Goal: Task Accomplishment & Management: Manage account settings

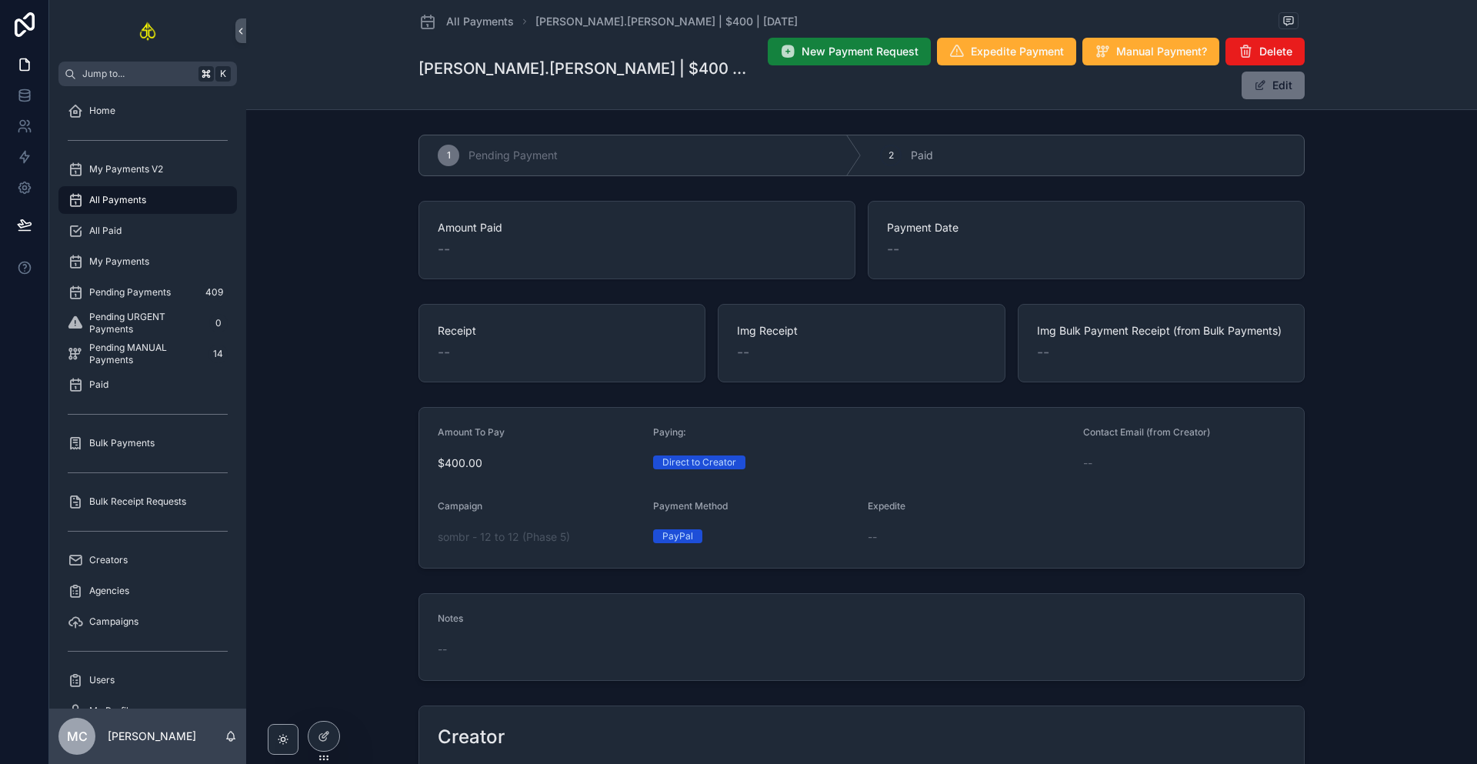
click at [802, 57] on span "New Payment Request" at bounding box center [860, 51] width 117 height 15
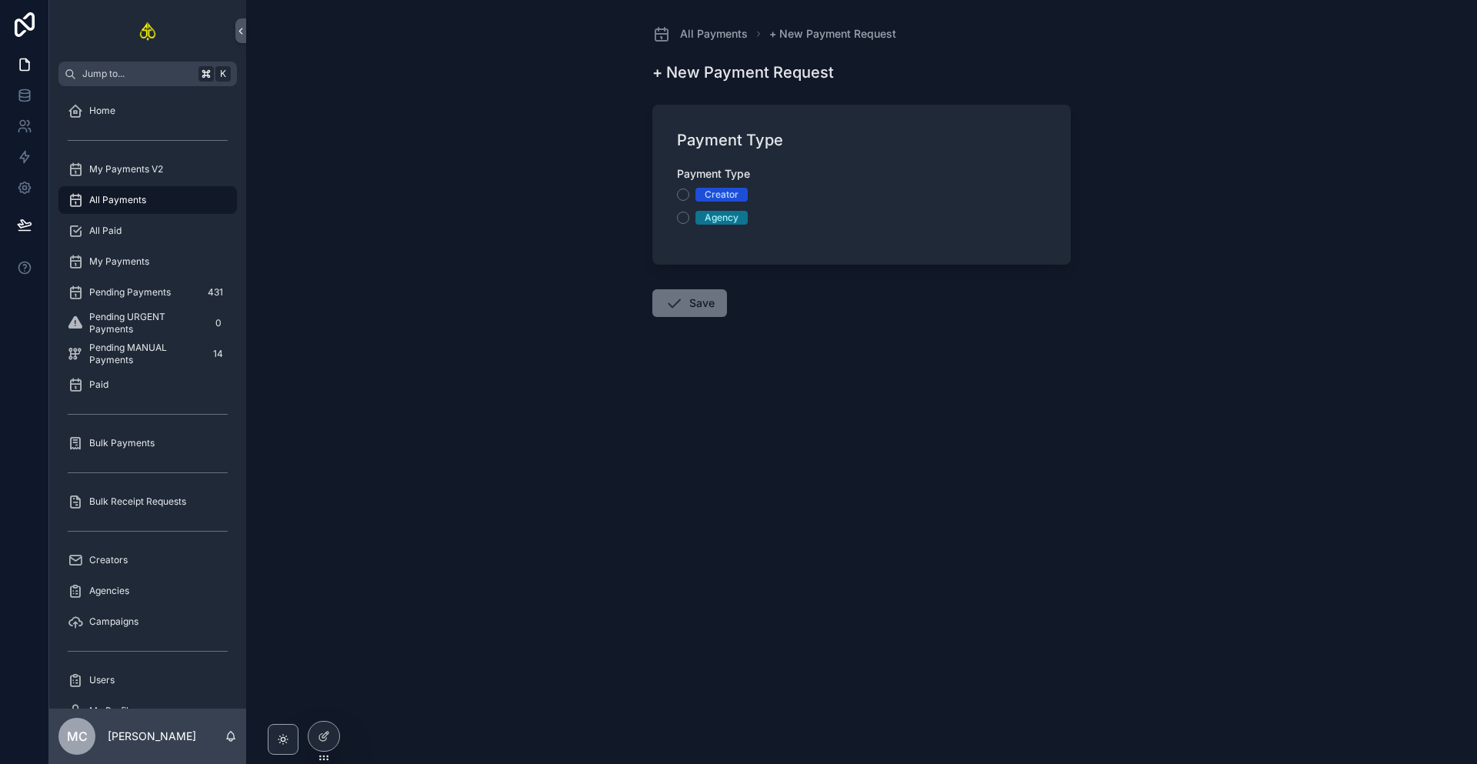
click at [724, 192] on div "Creator" at bounding box center [722, 195] width 34 height 14
click at [689, 192] on button "Creator" at bounding box center [683, 195] width 12 height 12
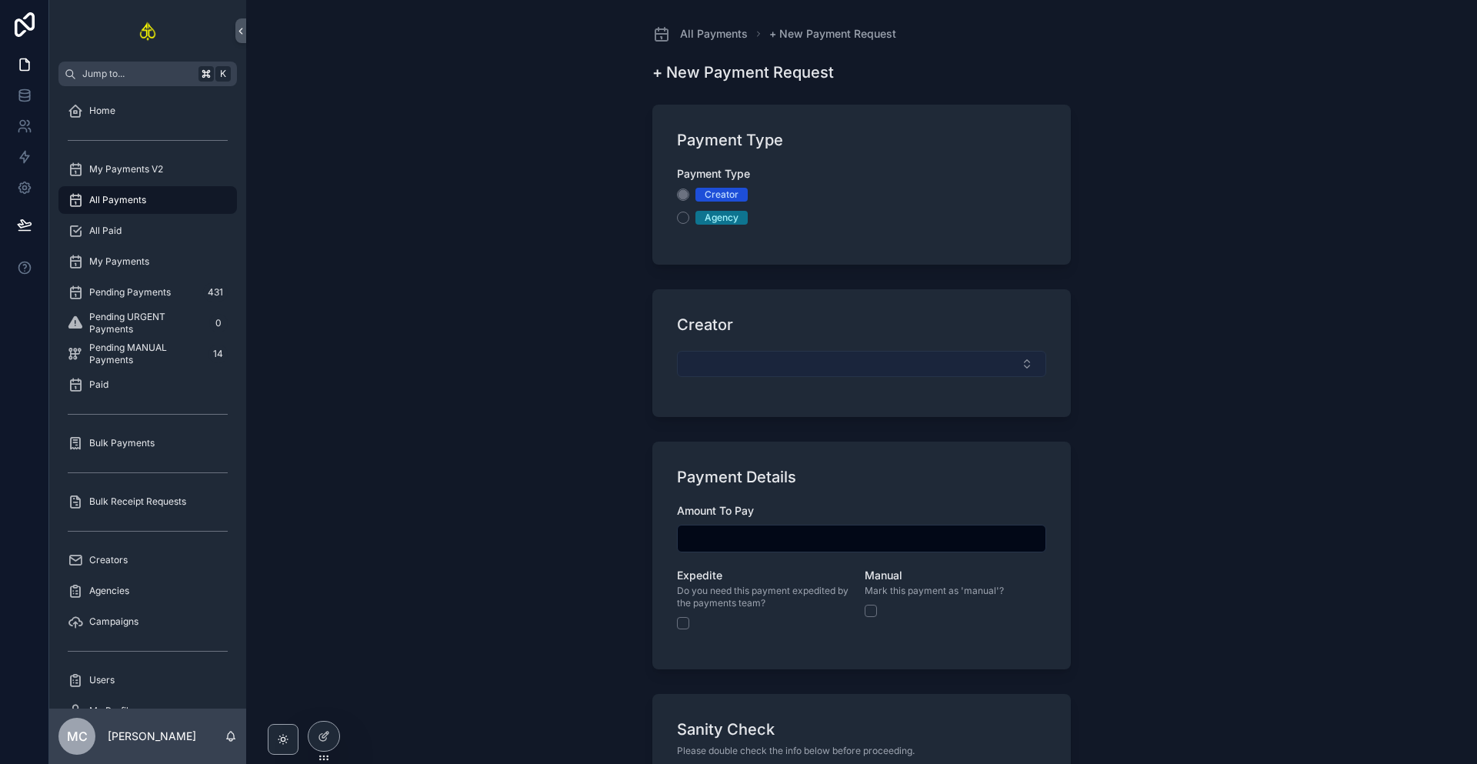
click at [753, 353] on button "Select Button" at bounding box center [861, 364] width 369 height 26
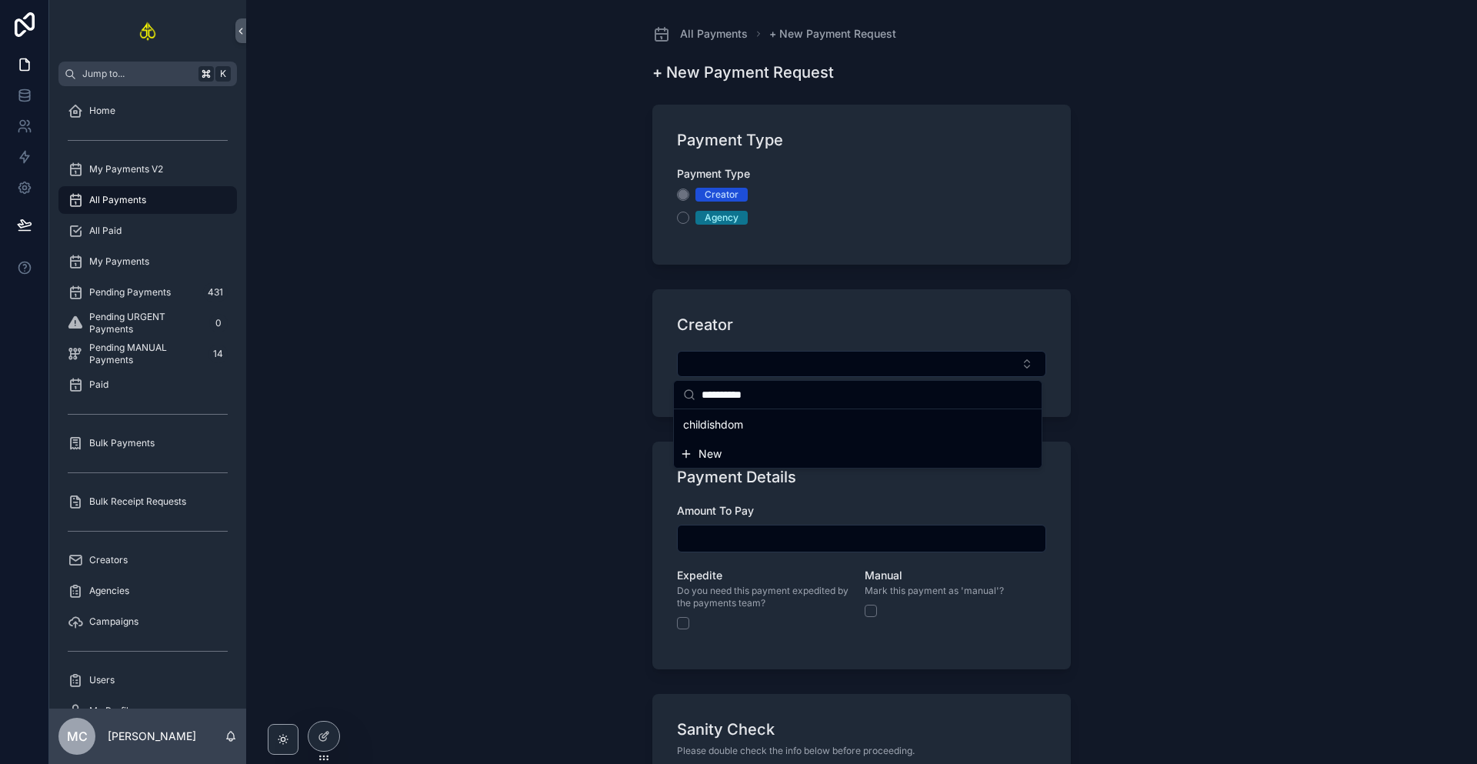
type input "**********"
click at [723, 429] on span "childishdom" at bounding box center [713, 424] width 60 height 15
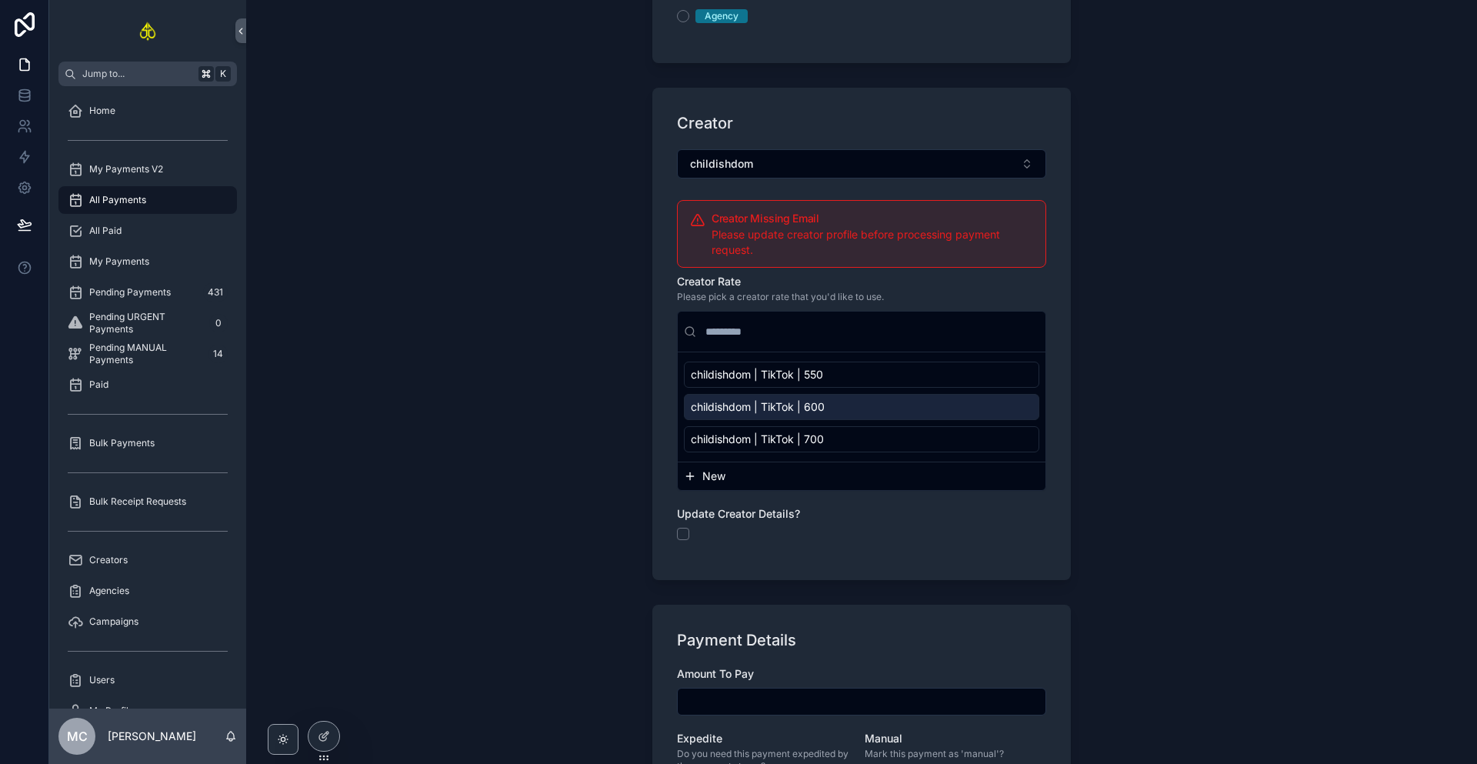
click at [746, 412] on span "childishdom | TikTok | 600" at bounding box center [758, 406] width 134 height 15
type input "*******"
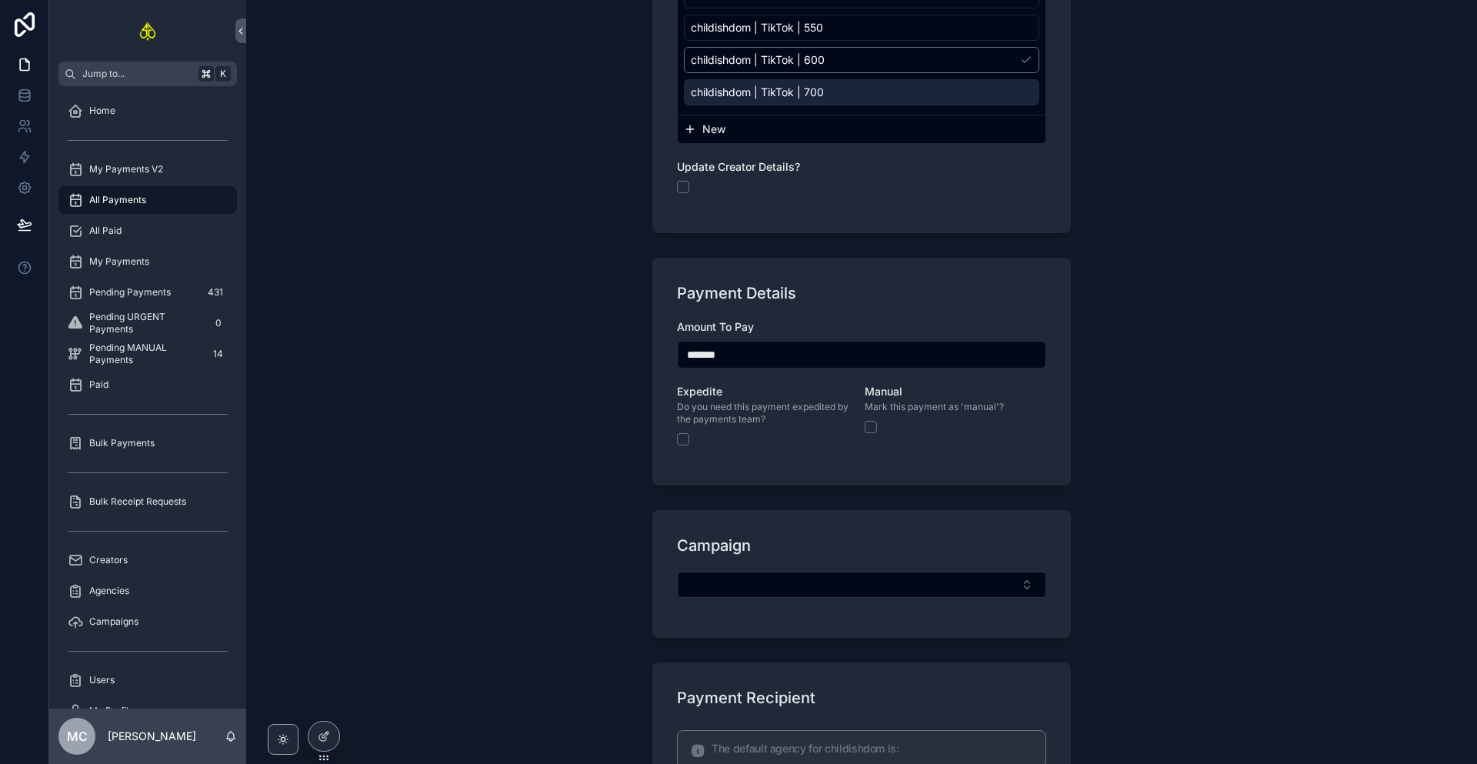
scroll to position [582, 0]
click at [756, 596] on button "Select Button" at bounding box center [861, 583] width 369 height 26
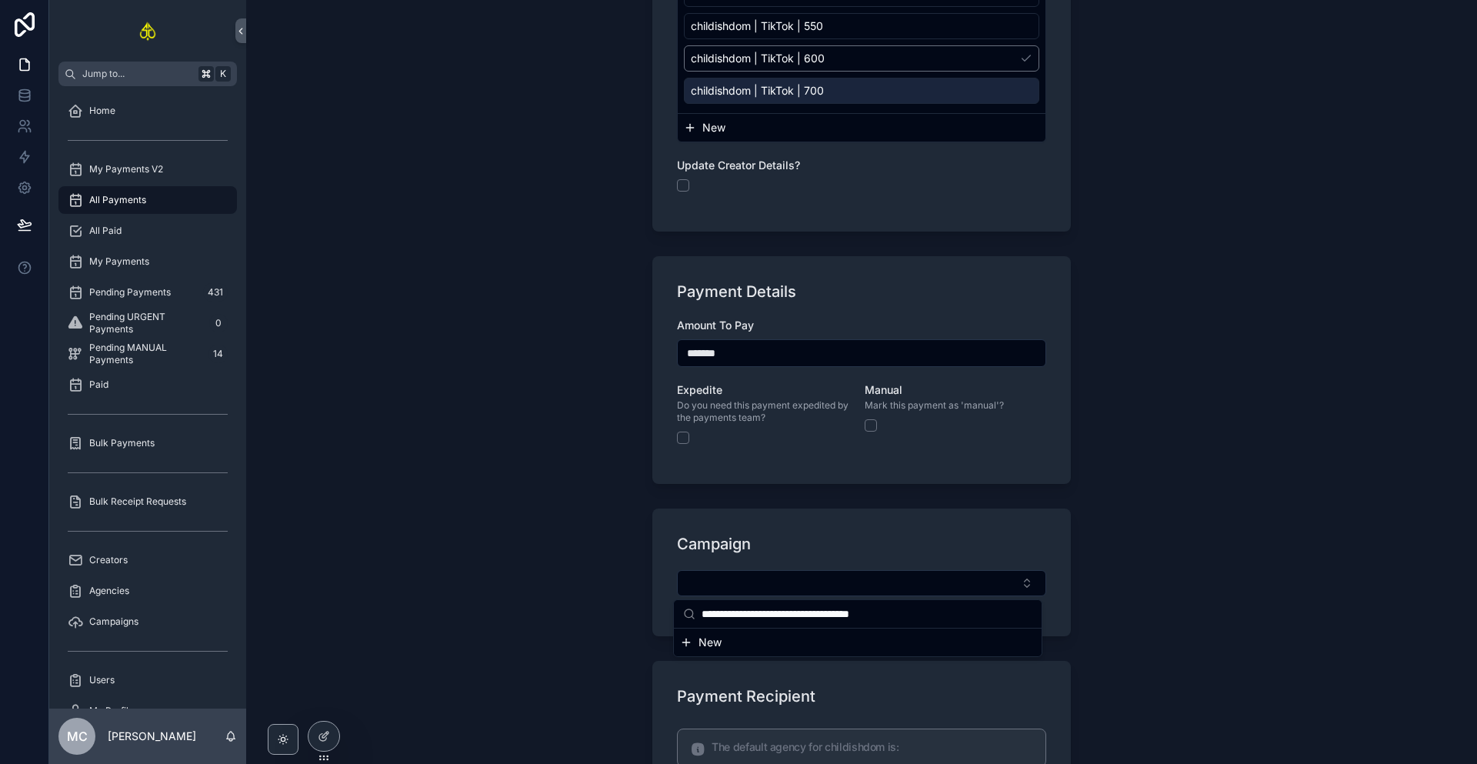
drag, startPoint x: 835, startPoint y: 612, endPoint x: 966, endPoint y: 622, distance: 131.2
click at [966, 622] on input "**********" at bounding box center [867, 614] width 331 height 28
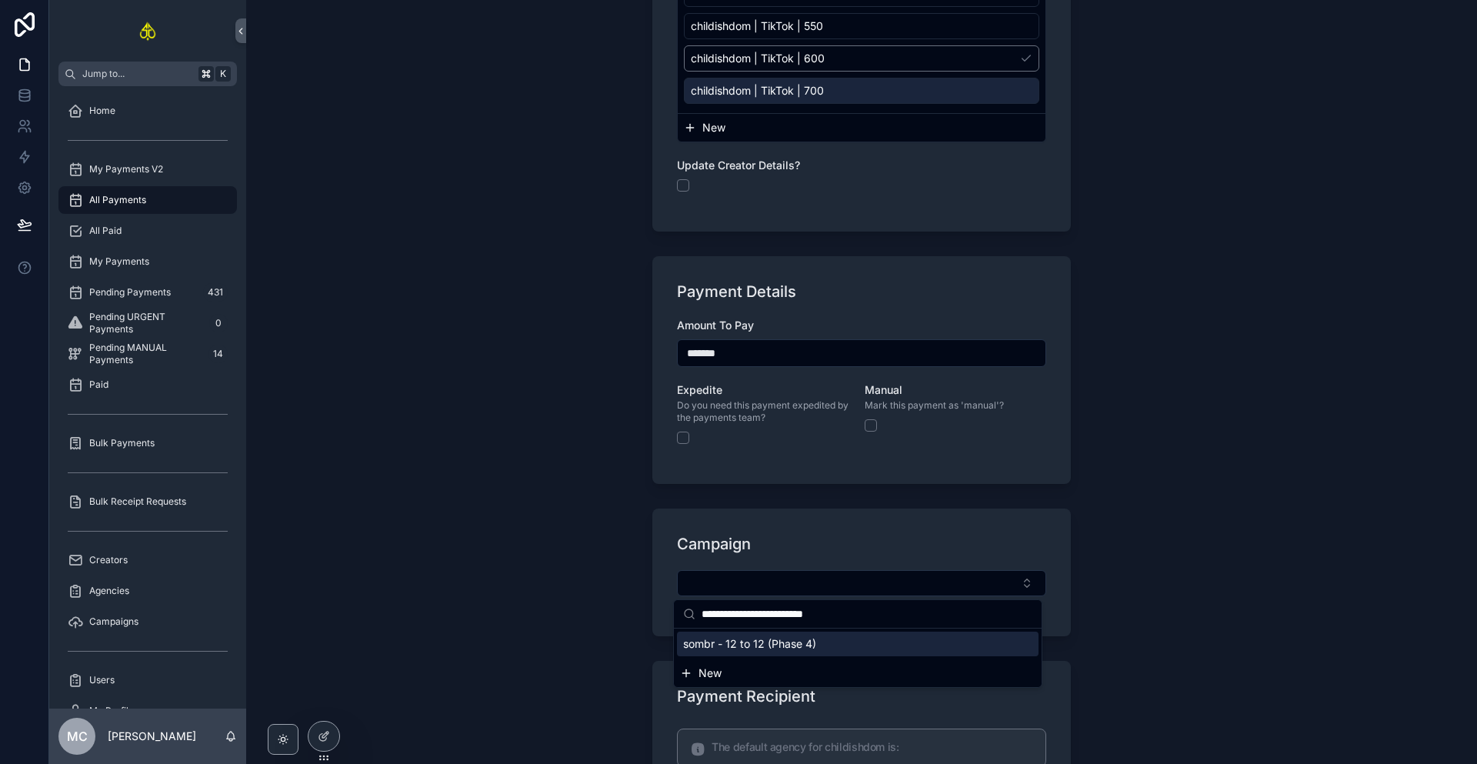
type input "**********"
click at [736, 639] on span "sombr - 12 to 12 (Phase 4)" at bounding box center [749, 643] width 133 height 15
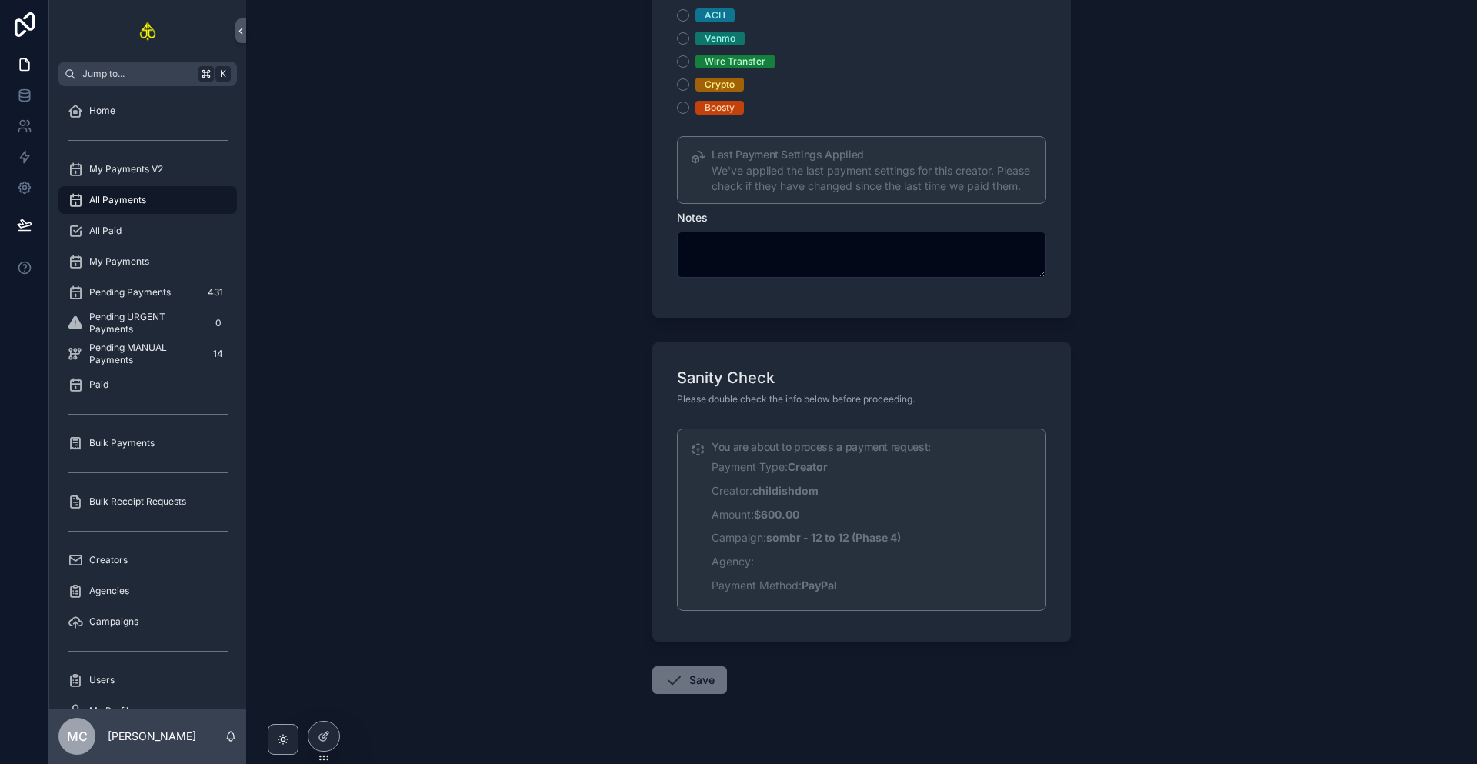
scroll to position [1476, 0]
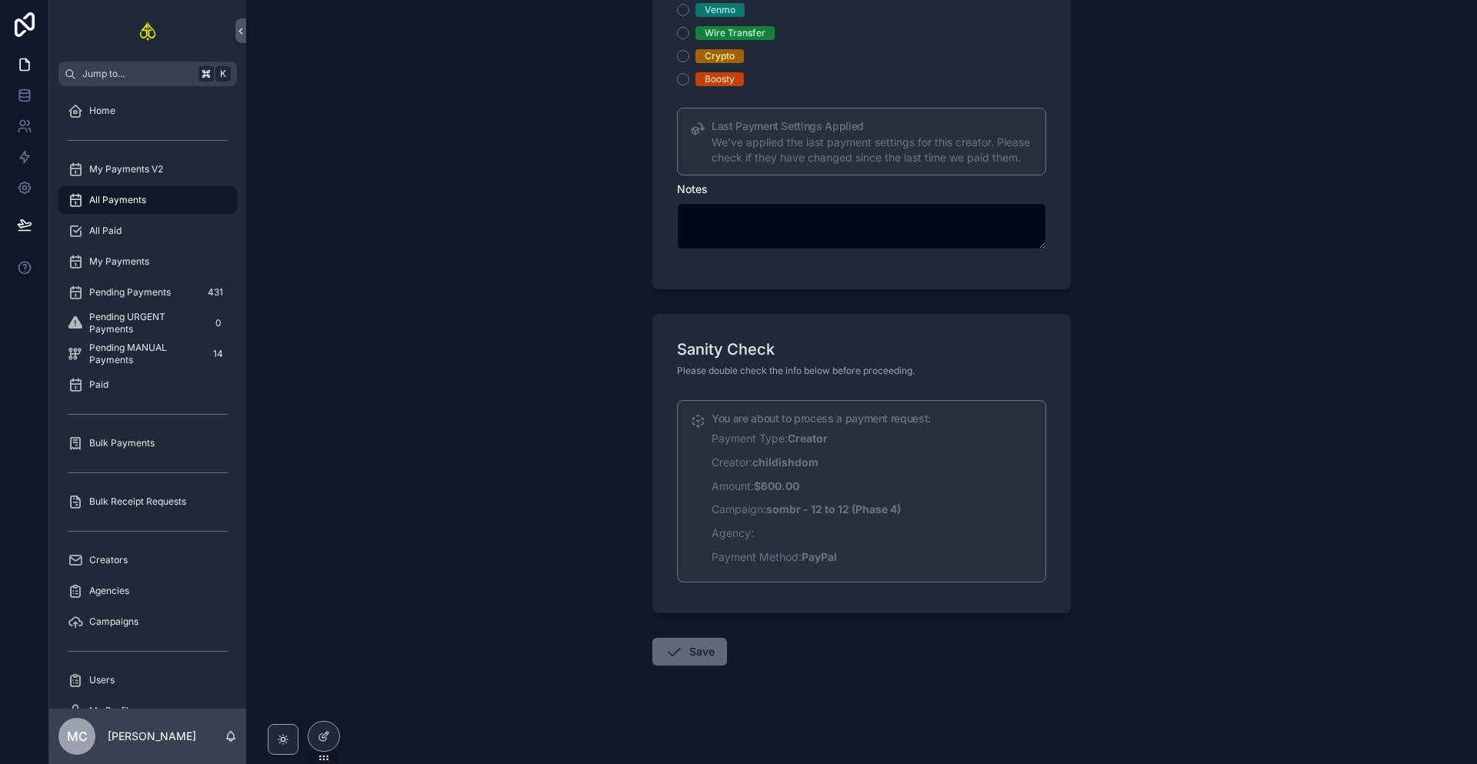
click at [693, 653] on button "Save" at bounding box center [689, 652] width 75 height 28
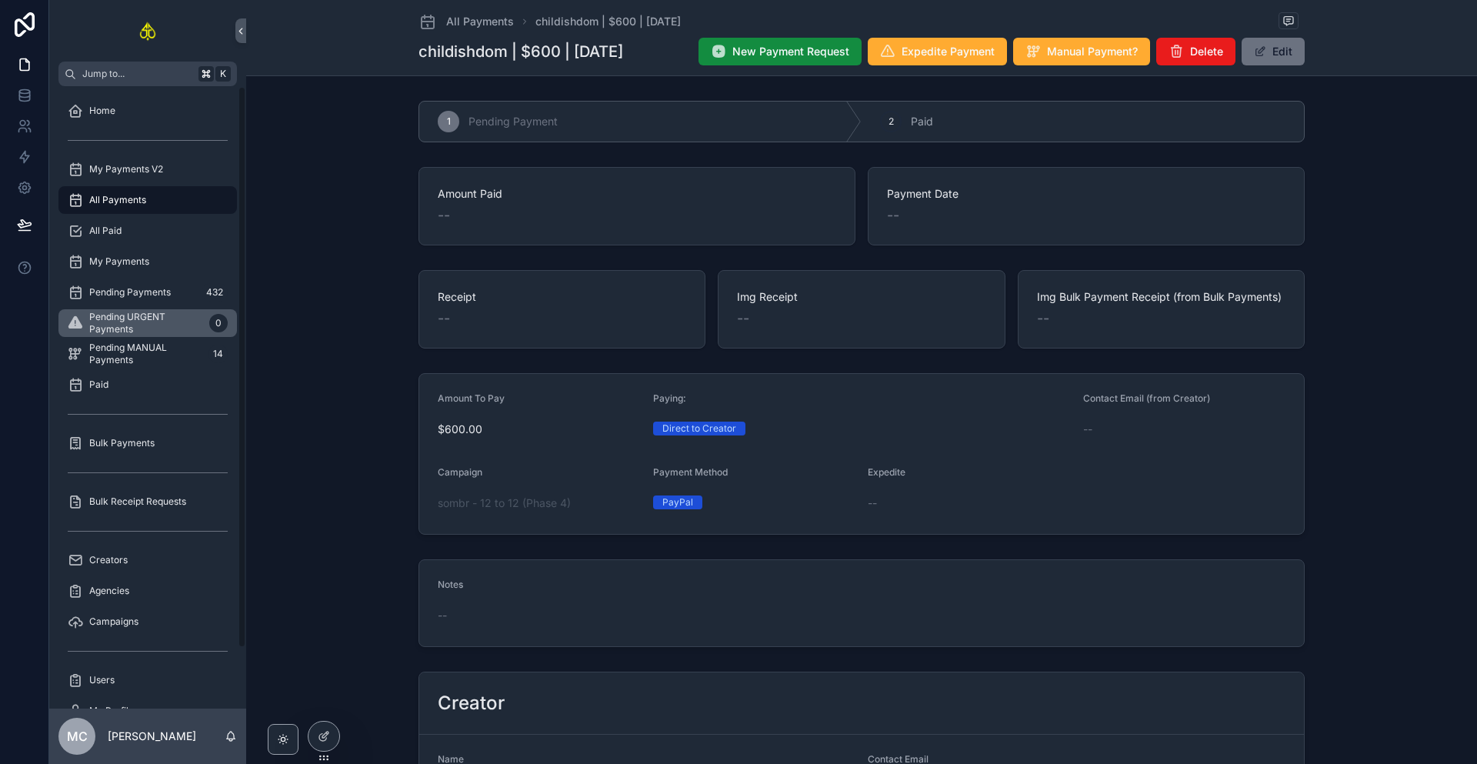
click at [126, 316] on span "Pending URGENT Payments" at bounding box center [146, 323] width 114 height 25
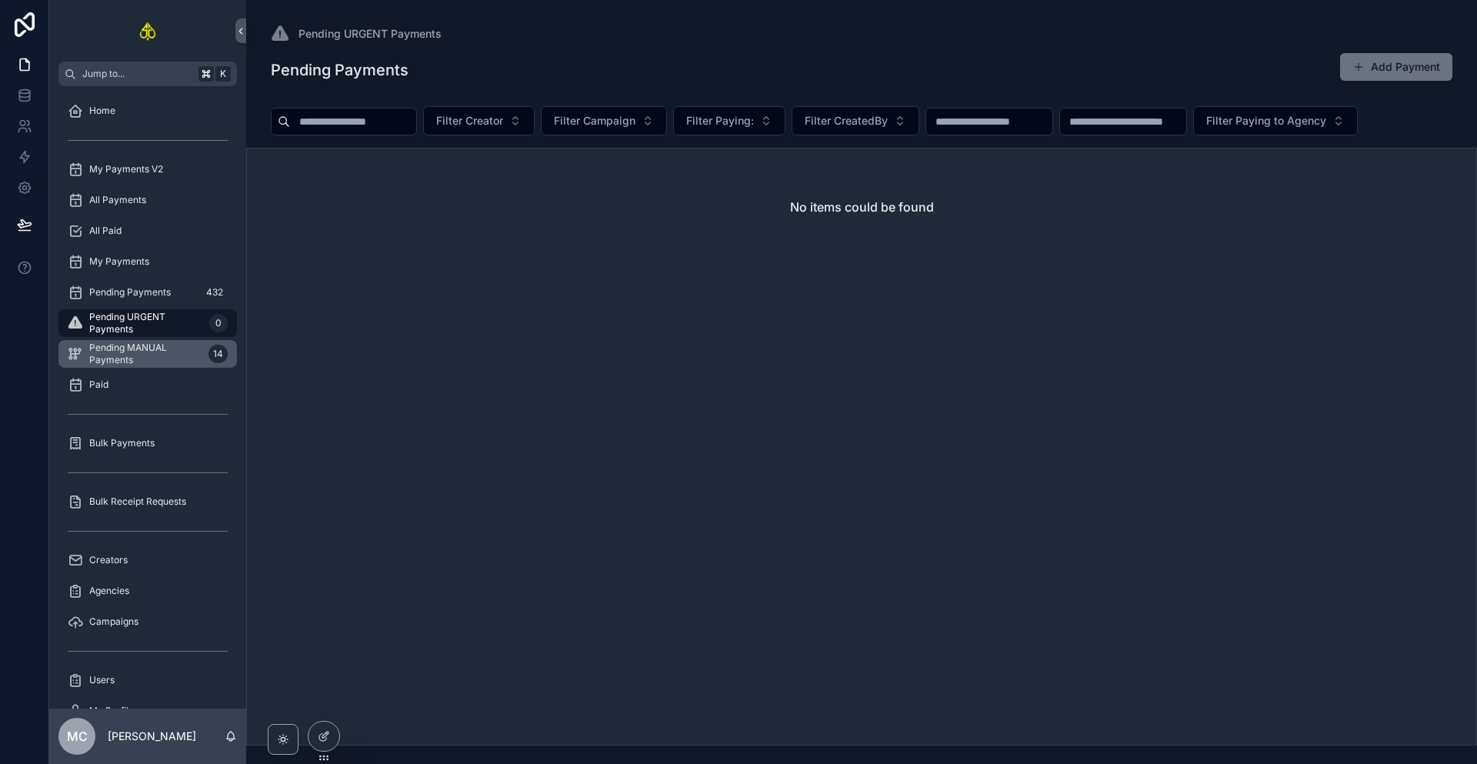
click at [137, 352] on span "Pending MANUAL Payments" at bounding box center [145, 354] width 113 height 25
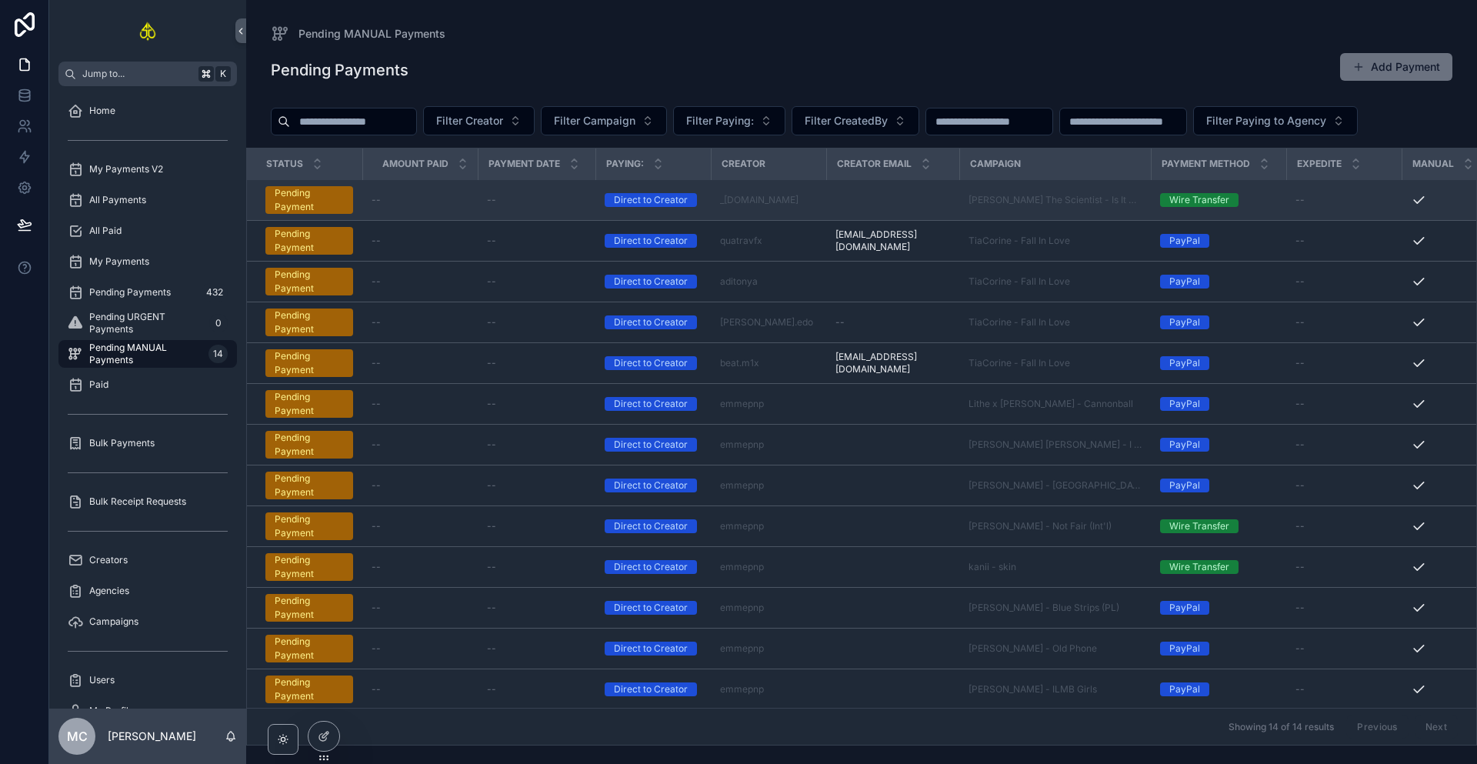
click at [800, 205] on div "_[DOMAIN_NAME]" at bounding box center [768, 200] width 97 height 12
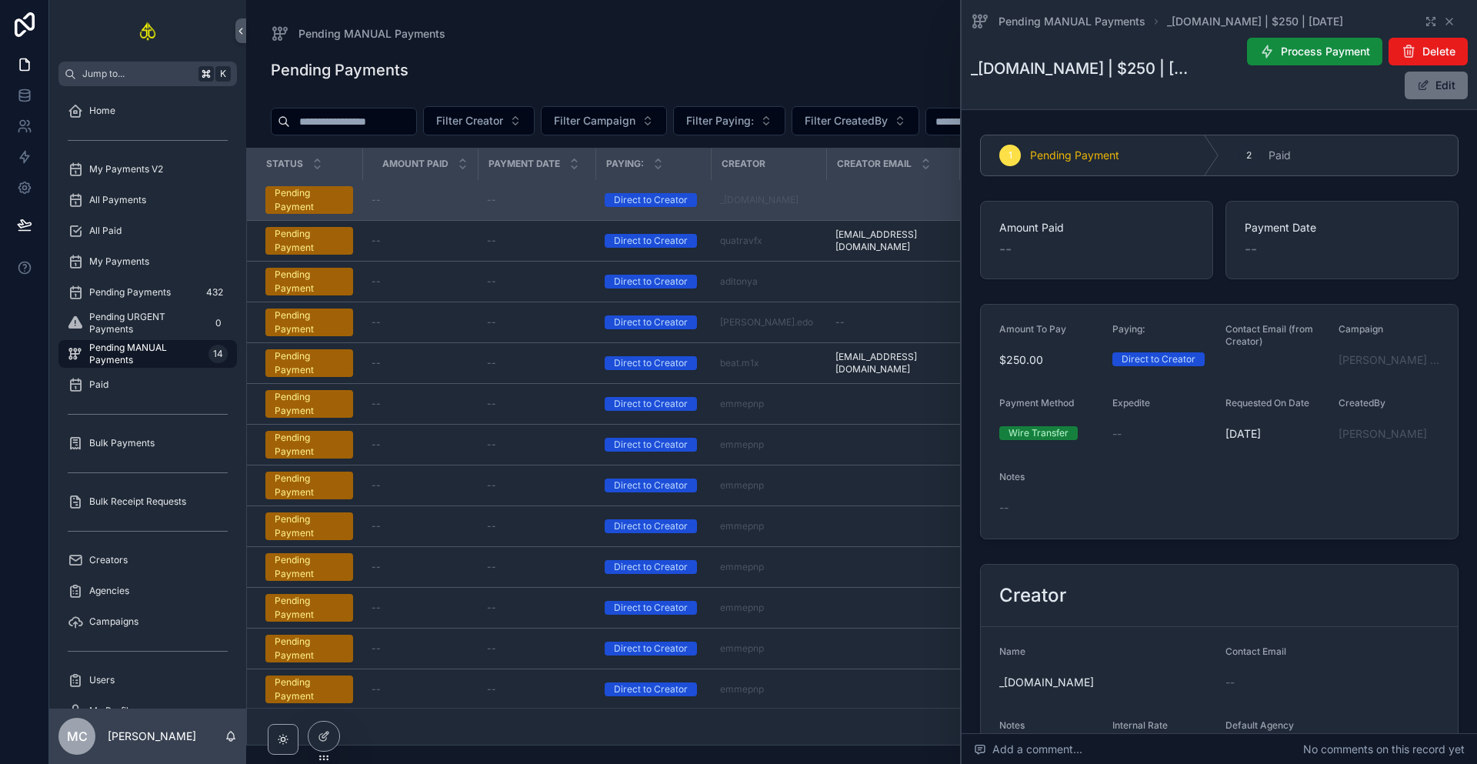
click at [1447, 25] on div "Pending MANUAL Payments _[DOMAIN_NAME] | $250 | [DATE]" at bounding box center [1219, 21] width 497 height 18
click at [1447, 25] on icon "scrollable content" at bounding box center [1449, 21] width 12 height 12
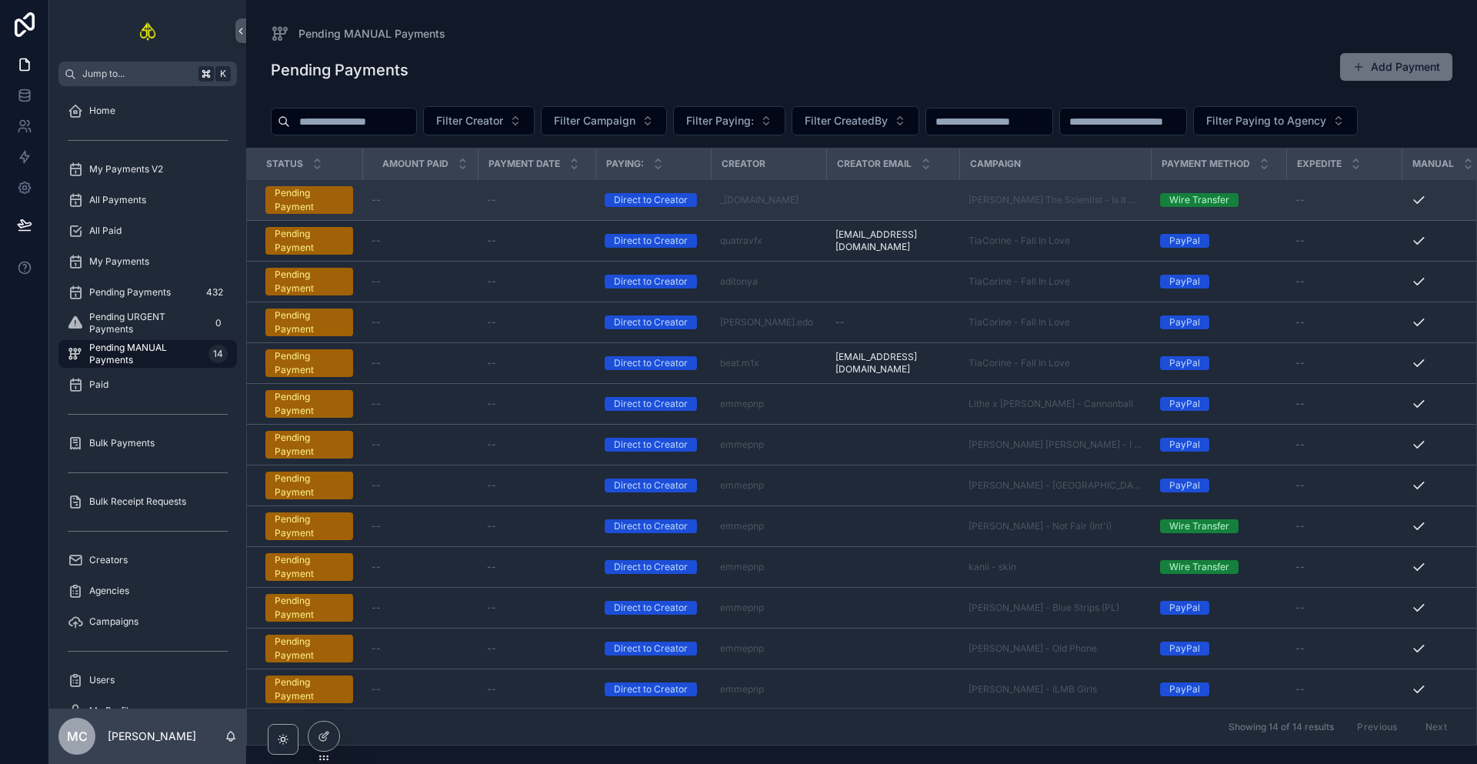
click at [843, 202] on td "scrollable content" at bounding box center [892, 200] width 133 height 41
click at [573, 204] on div "--" at bounding box center [536, 200] width 99 height 12
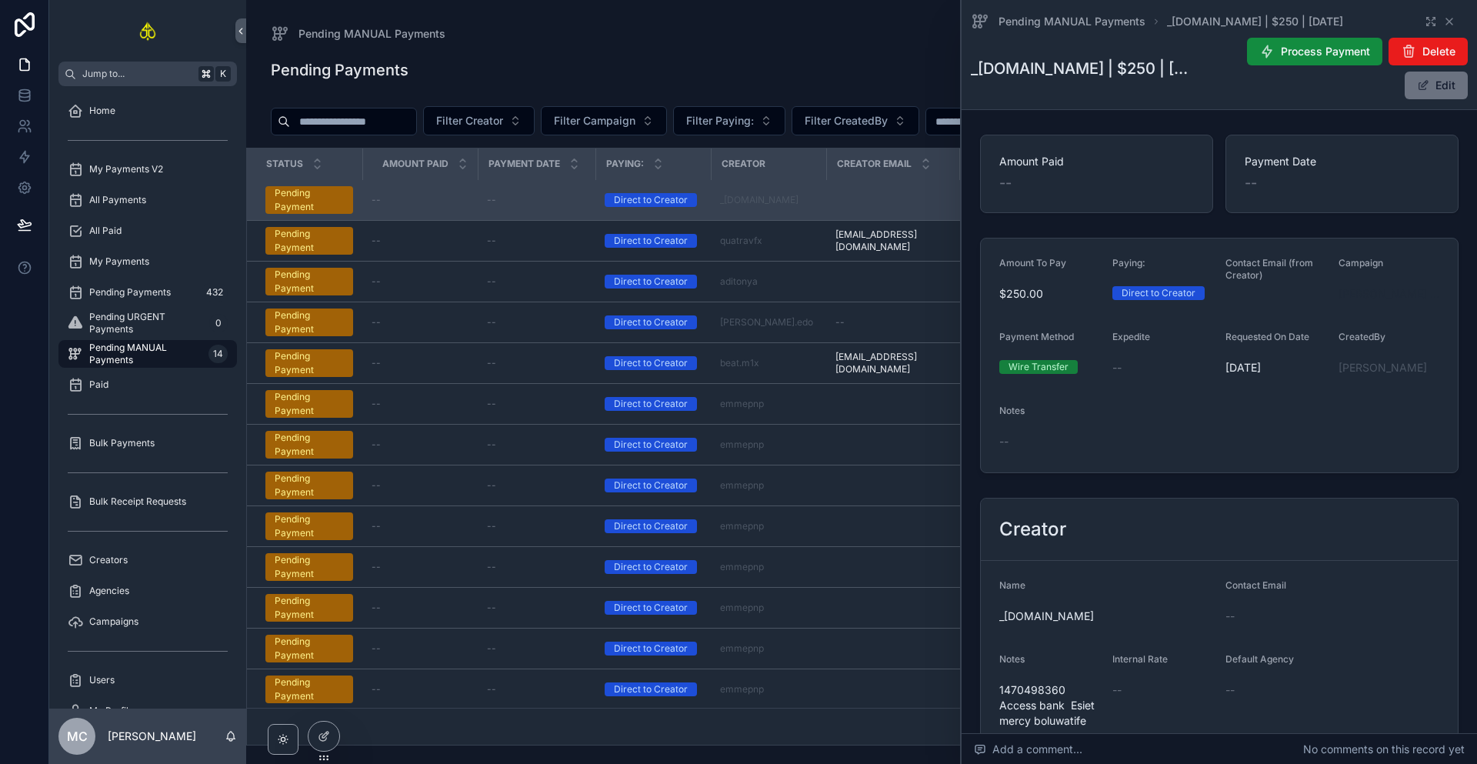
scroll to position [69, 0]
click at [1378, 292] on span "[PERSON_NAME] The Scientist - Is It A Crime" at bounding box center [1389, 290] width 101 height 15
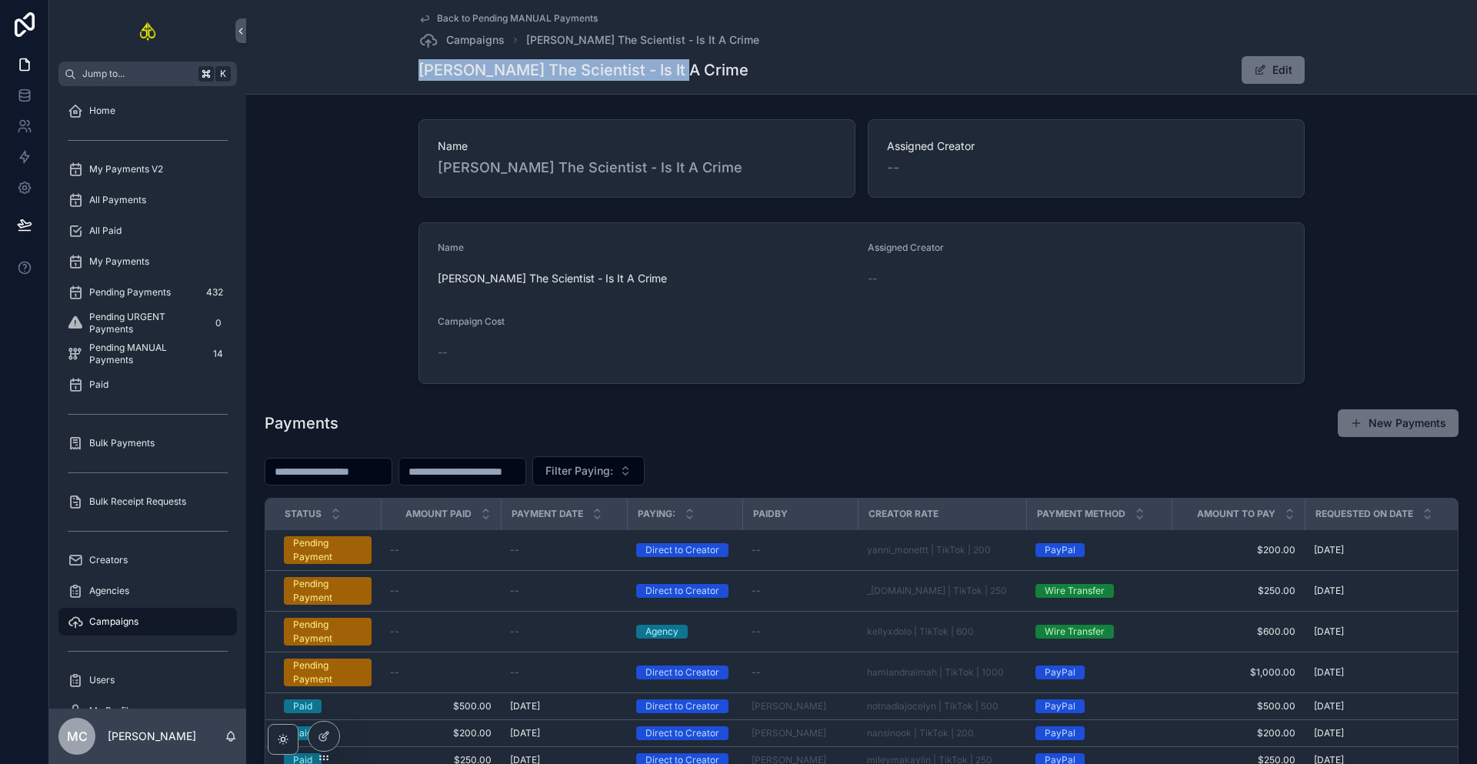
drag, startPoint x: 415, startPoint y: 72, endPoint x: 669, endPoint y: 74, distance: 253.2
click at [669, 74] on h1 "[PERSON_NAME] The Scientist - Is It A Crime" at bounding box center [584, 70] width 330 height 22
copy h1 "[PERSON_NAME] The Scientist - Is It A Crime"
click at [849, 77] on div "[PERSON_NAME] The Scientist - Is It A Crime Edit" at bounding box center [862, 69] width 886 height 29
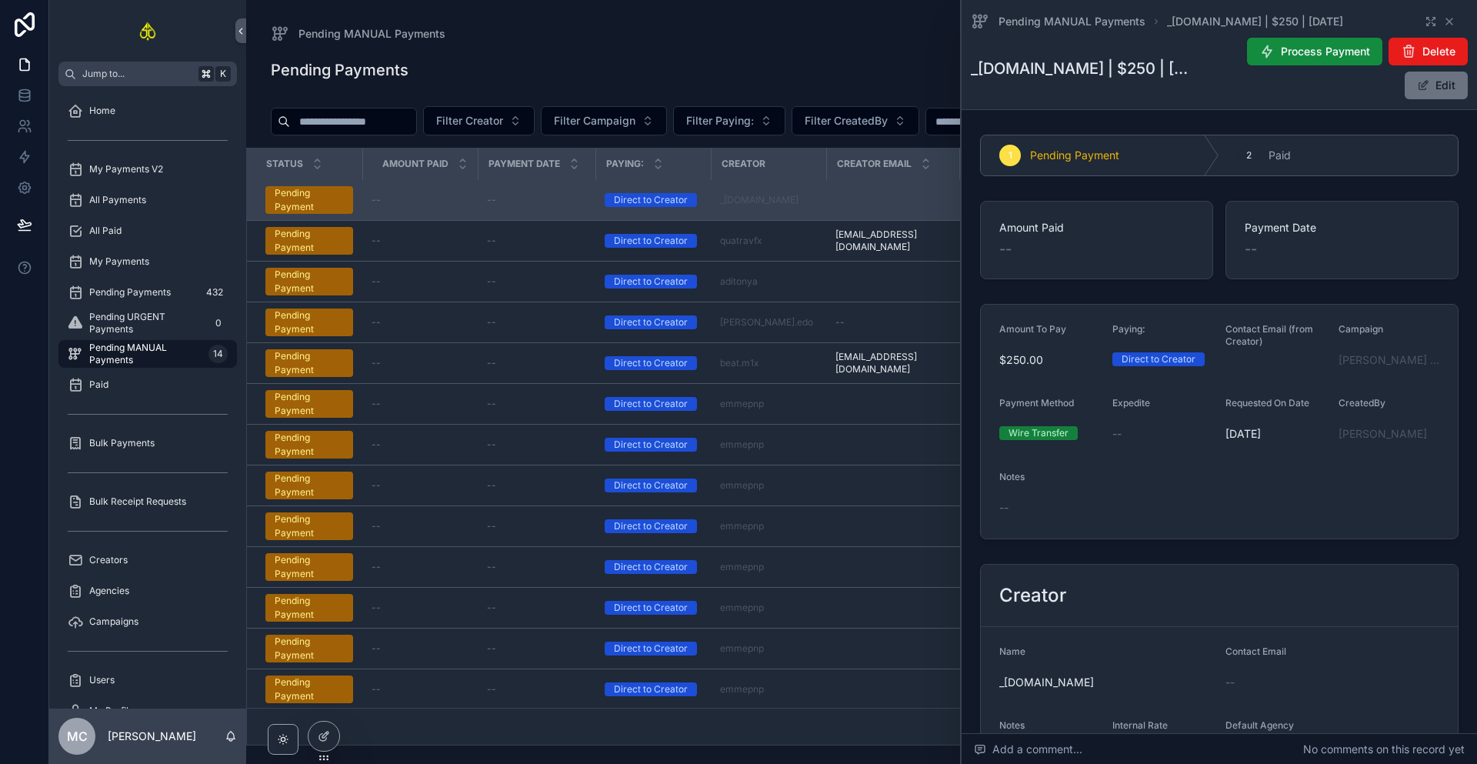
click at [1283, 70] on div "Process Payment Delete Edit" at bounding box center [1331, 68] width 274 height 63
click at [1290, 51] on span "Process Payment" at bounding box center [1325, 51] width 89 height 15
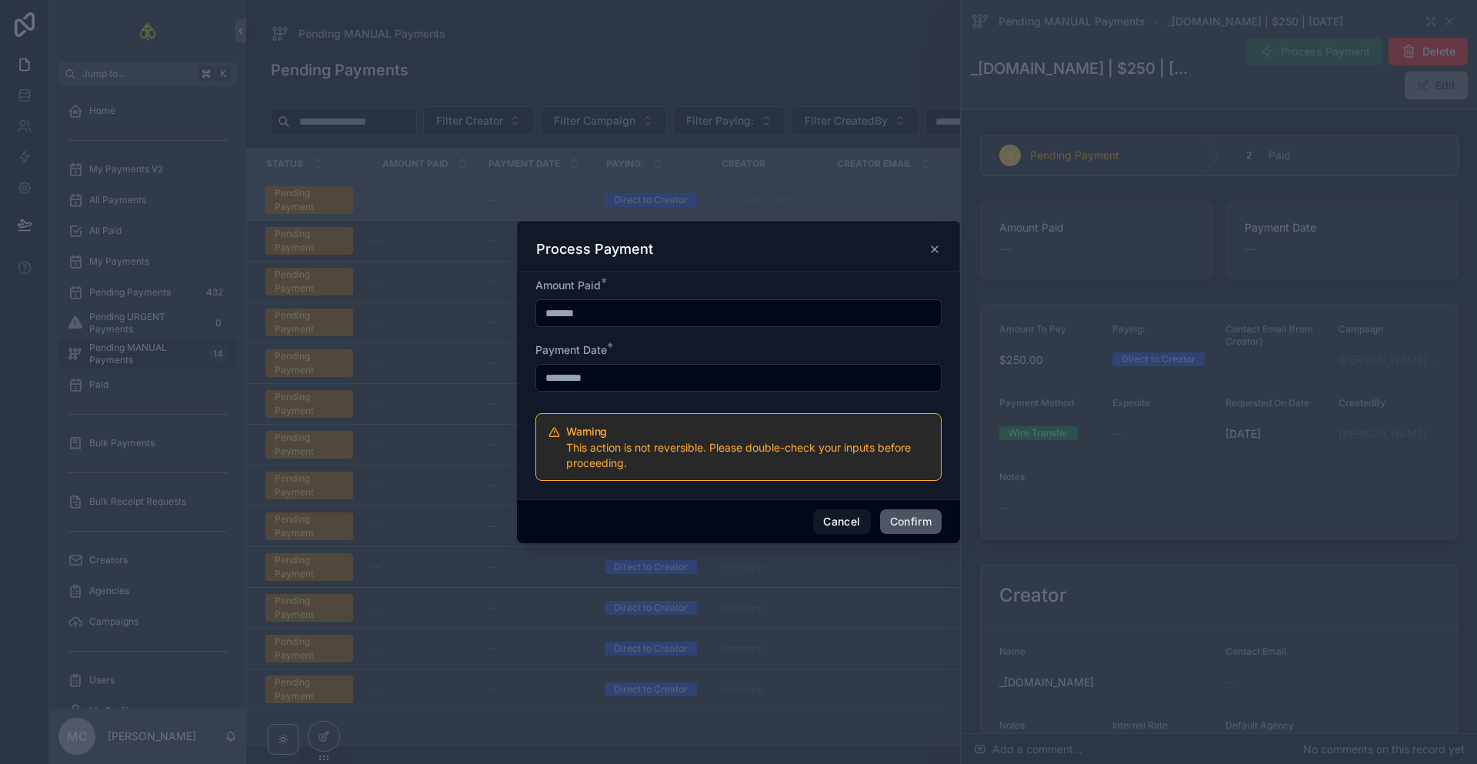
click at [915, 512] on button "Confirm" at bounding box center [911, 521] width 62 height 25
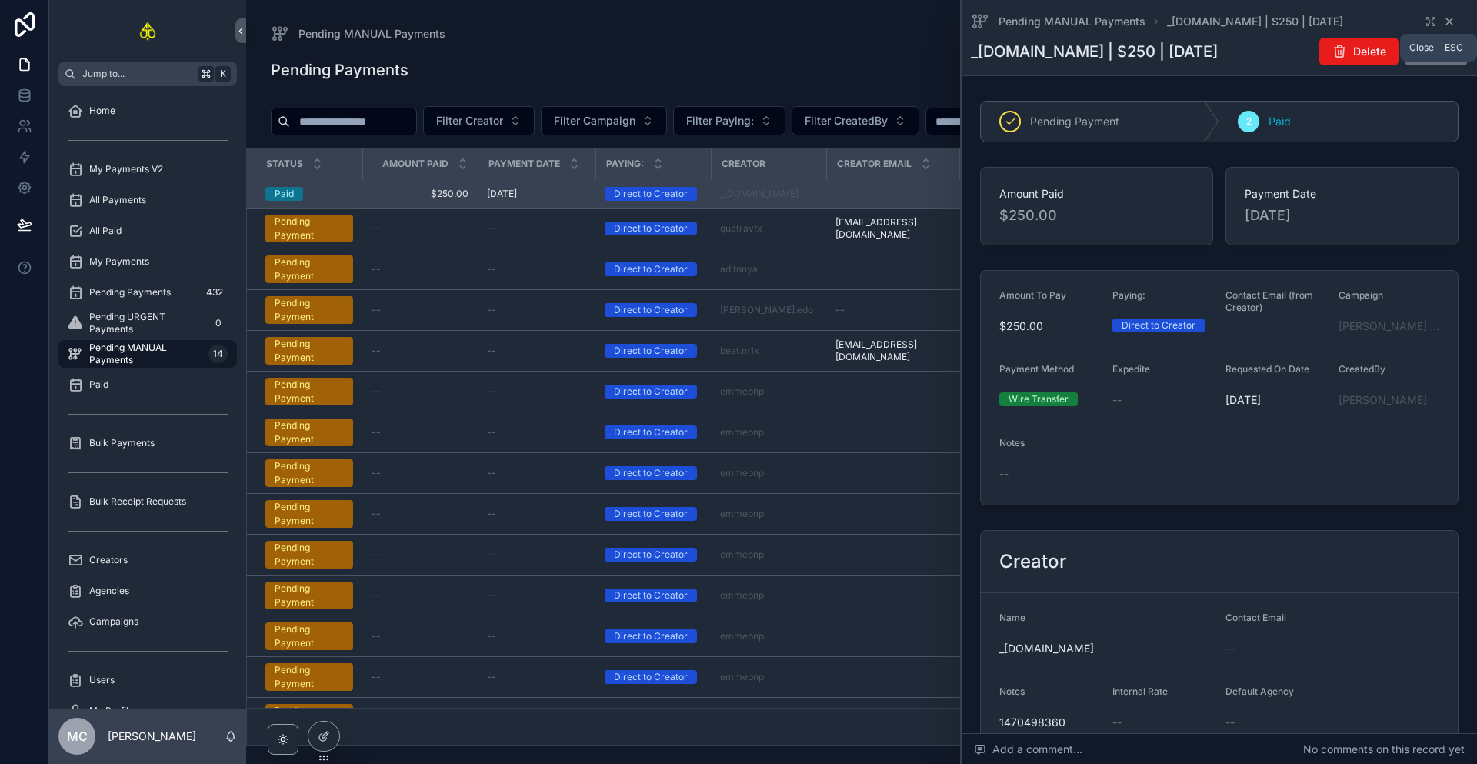
click at [1444, 19] on icon "scrollable content" at bounding box center [1449, 21] width 12 height 12
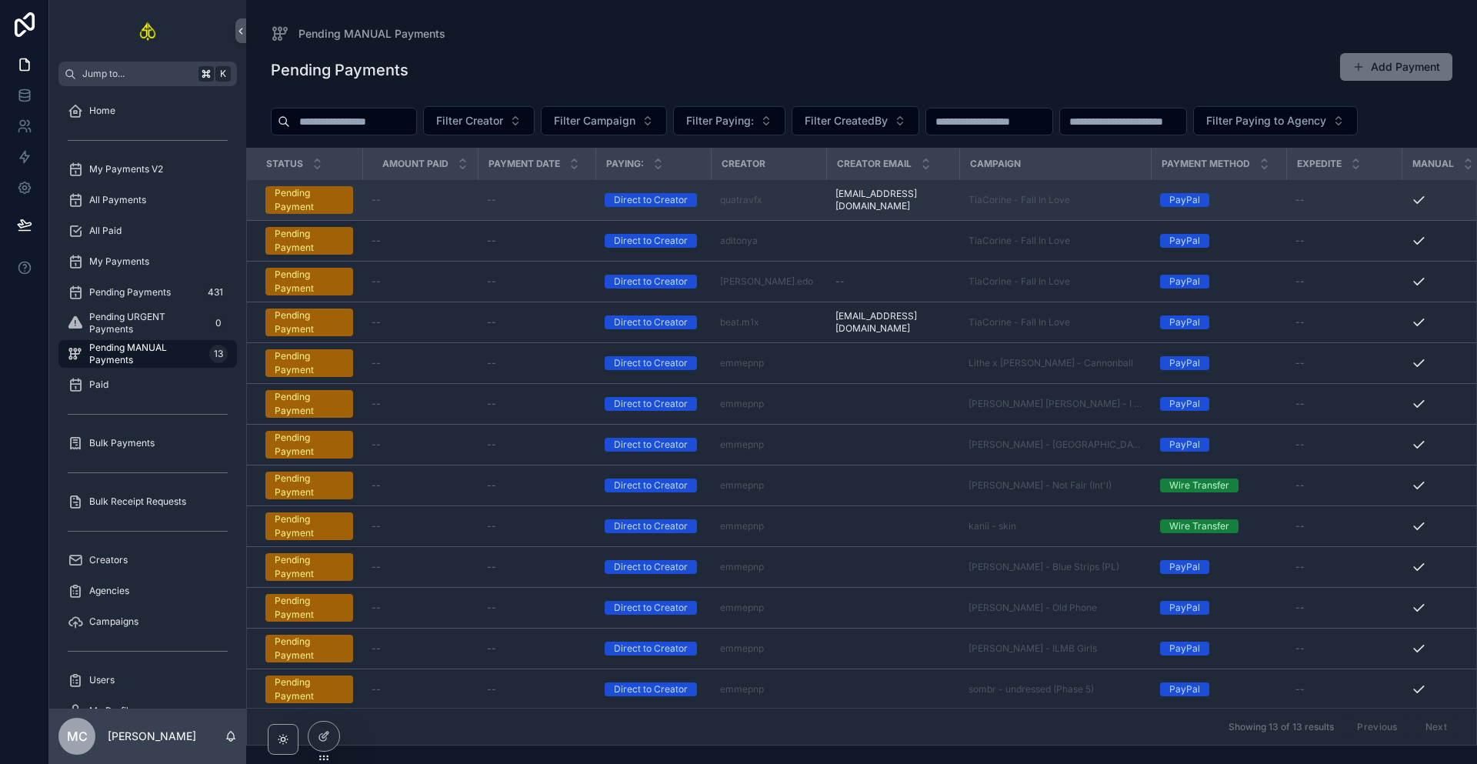
click at [796, 203] on div "quatravfx" at bounding box center [768, 200] width 97 height 12
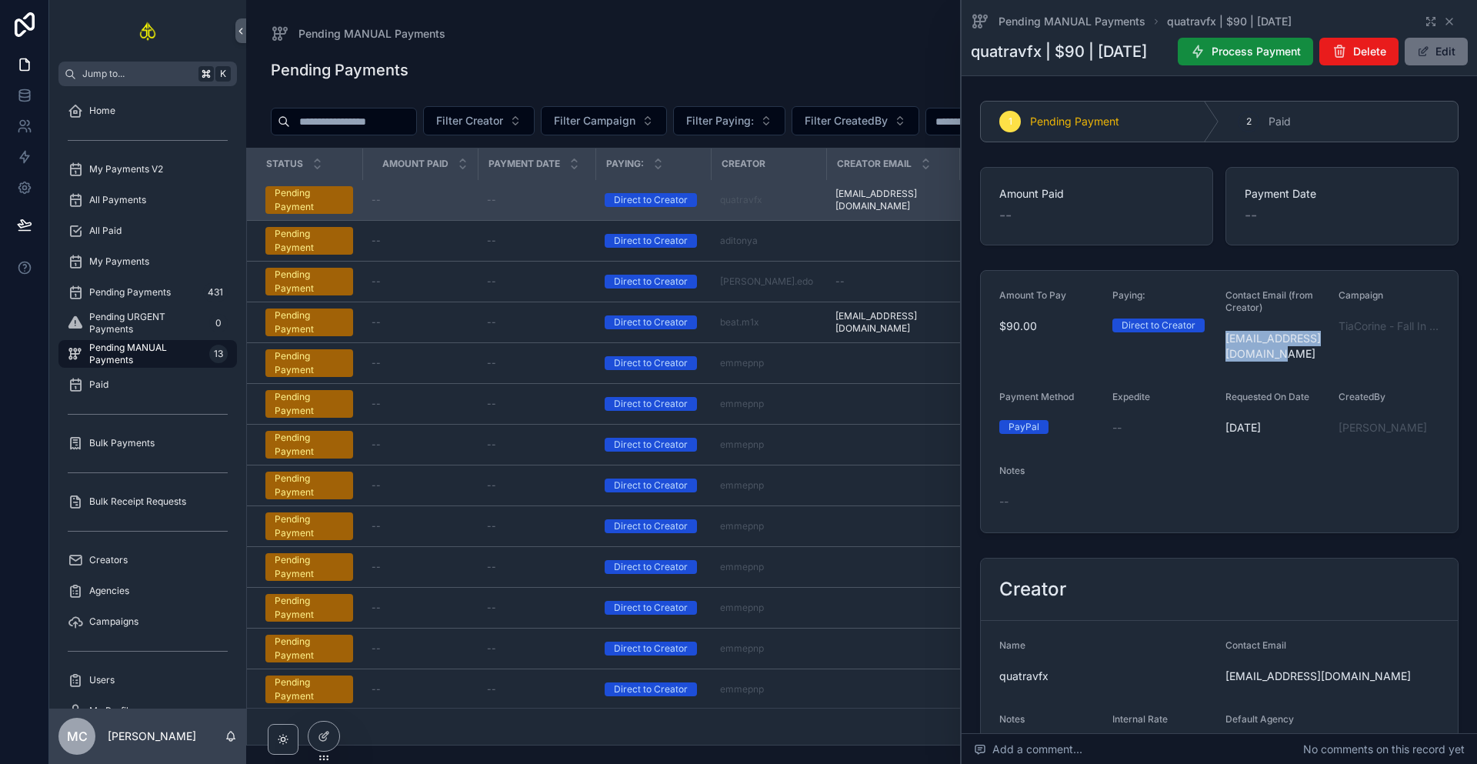
drag, startPoint x: 1221, startPoint y: 375, endPoint x: 1271, endPoint y: 385, distance: 51.2
click at [1271, 362] on span "[EMAIL_ADDRESS][DOMAIN_NAME]" at bounding box center [1276, 346] width 101 height 31
copy span "[EMAIL_ADDRESS][DOMAIN_NAME]"
click at [1308, 314] on label "Contact Email (from Creator)" at bounding box center [1276, 301] width 101 height 25
click at [1353, 334] on span "TiaCorine - Fall In Love" at bounding box center [1389, 326] width 101 height 15
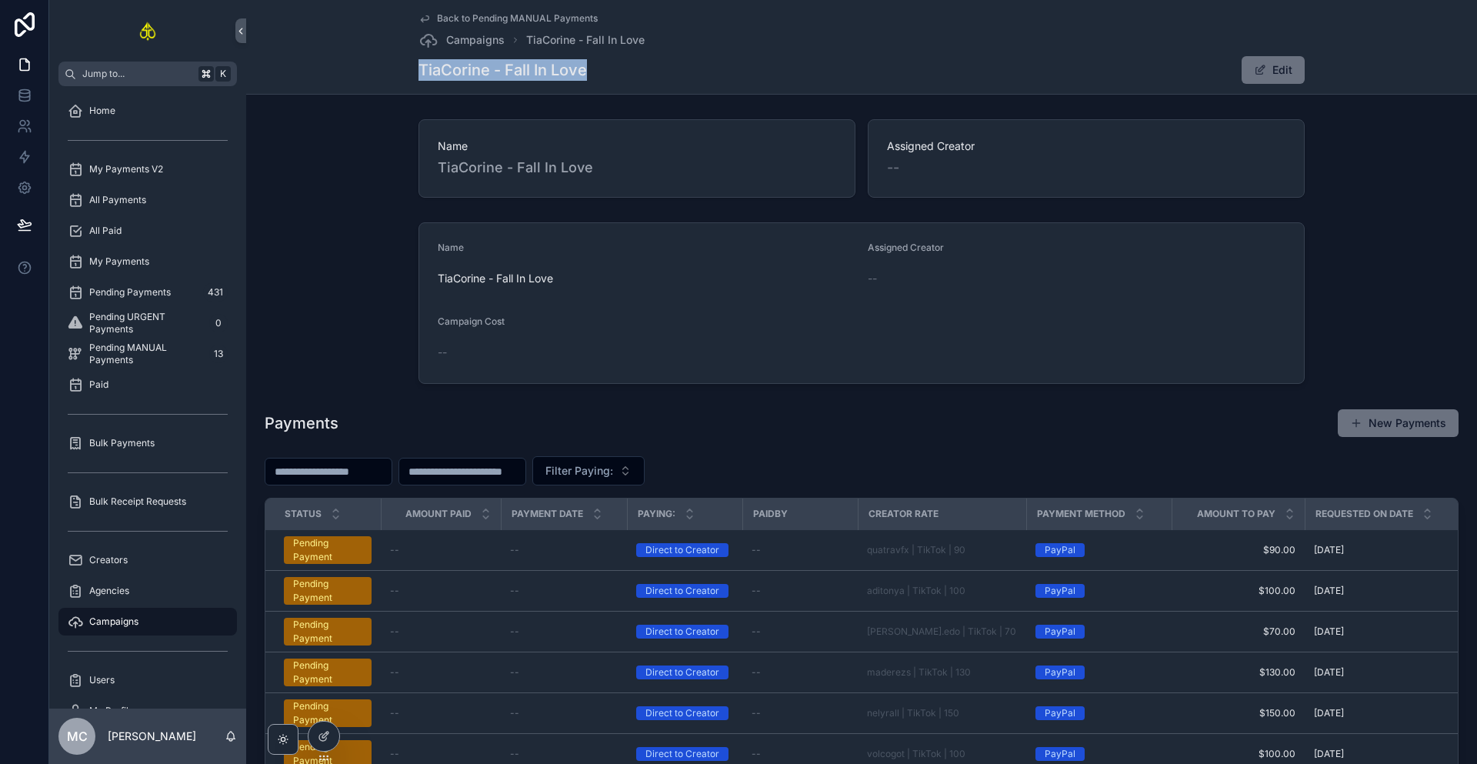
drag, startPoint x: 415, startPoint y: 65, endPoint x: 583, endPoint y: 75, distance: 168.8
click at [583, 75] on div "TiaCorine - Fall In Love Edit" at bounding box center [862, 69] width 886 height 29
copy h1 "TiaCorine - Fall In Love"
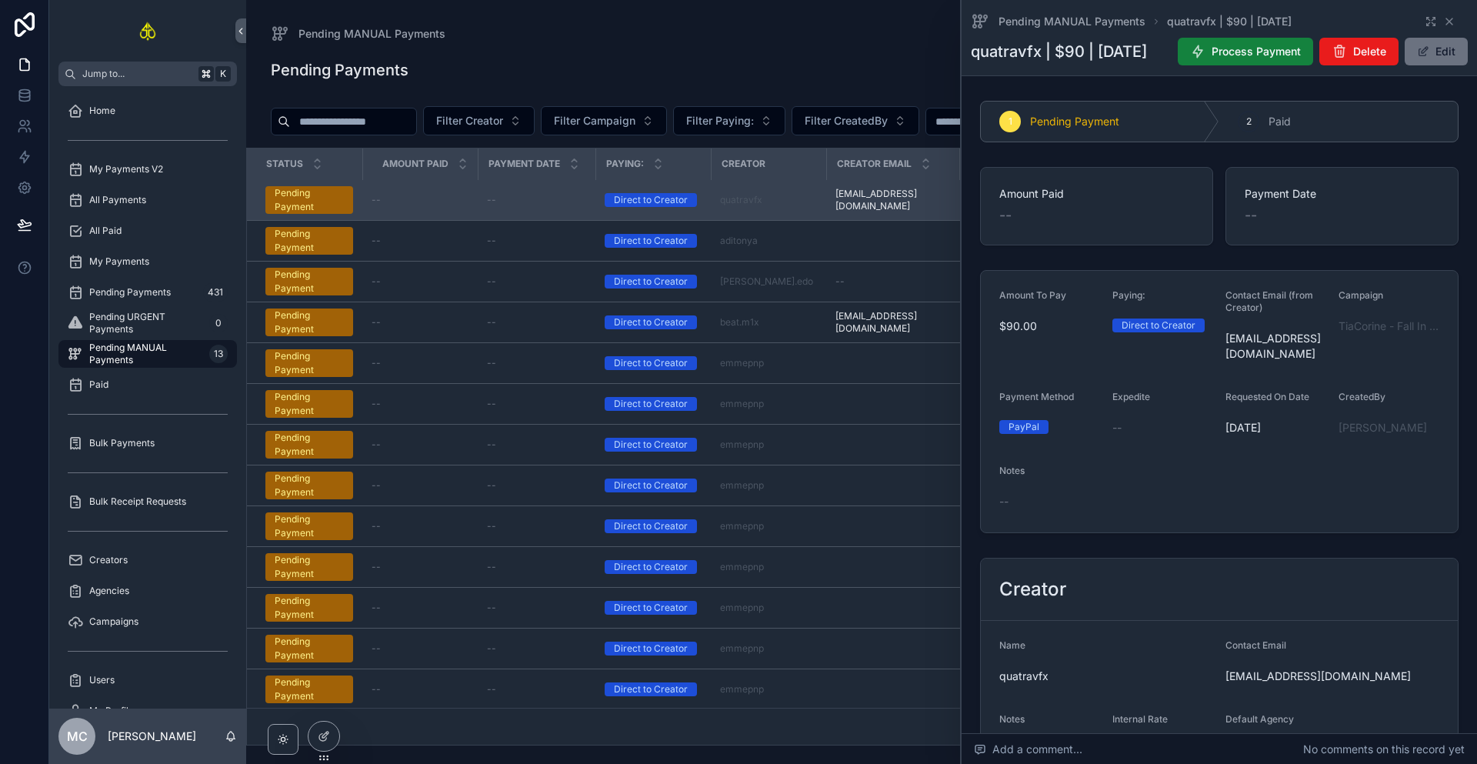
click at [1285, 62] on button "Process Payment" at bounding box center [1245, 52] width 135 height 28
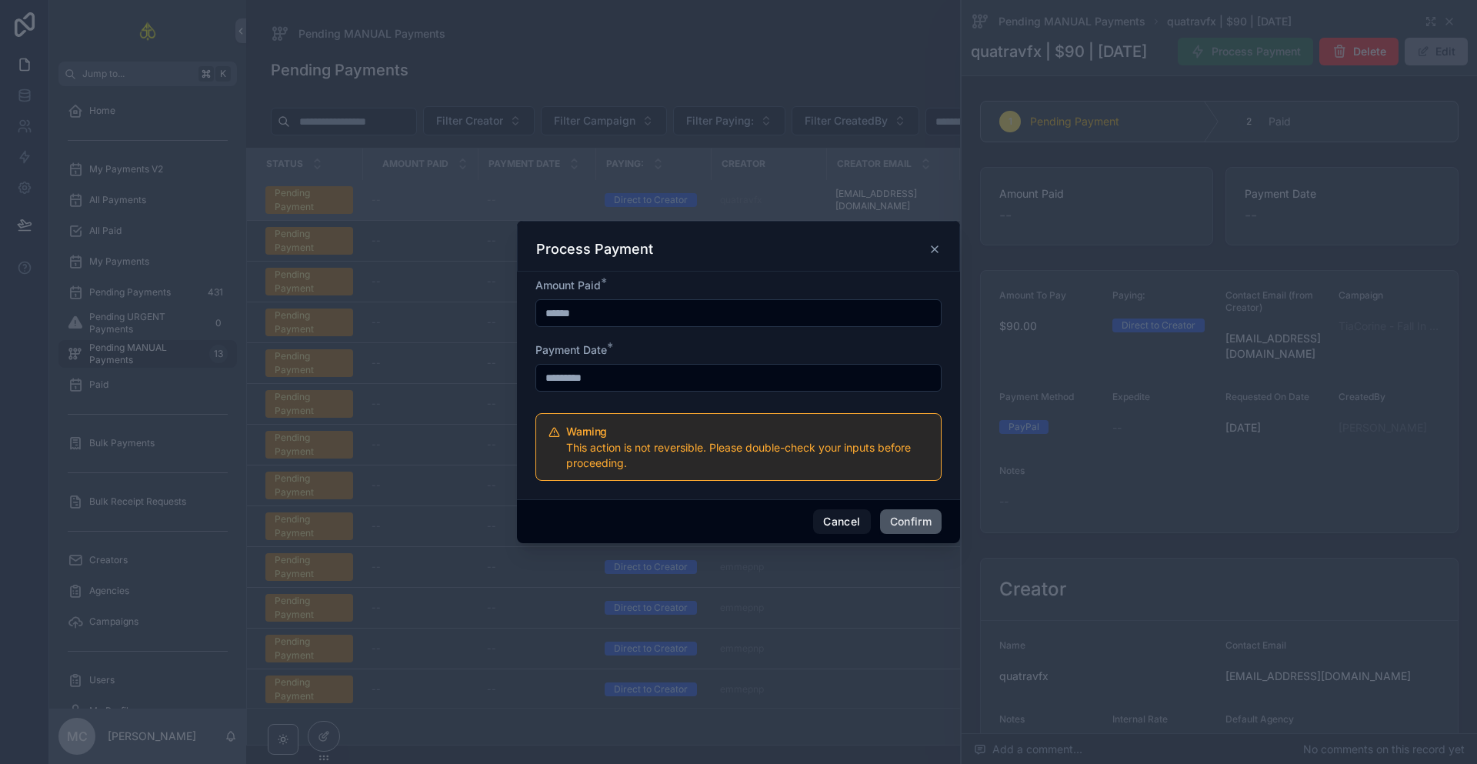
click at [901, 532] on button "Confirm" at bounding box center [911, 521] width 62 height 25
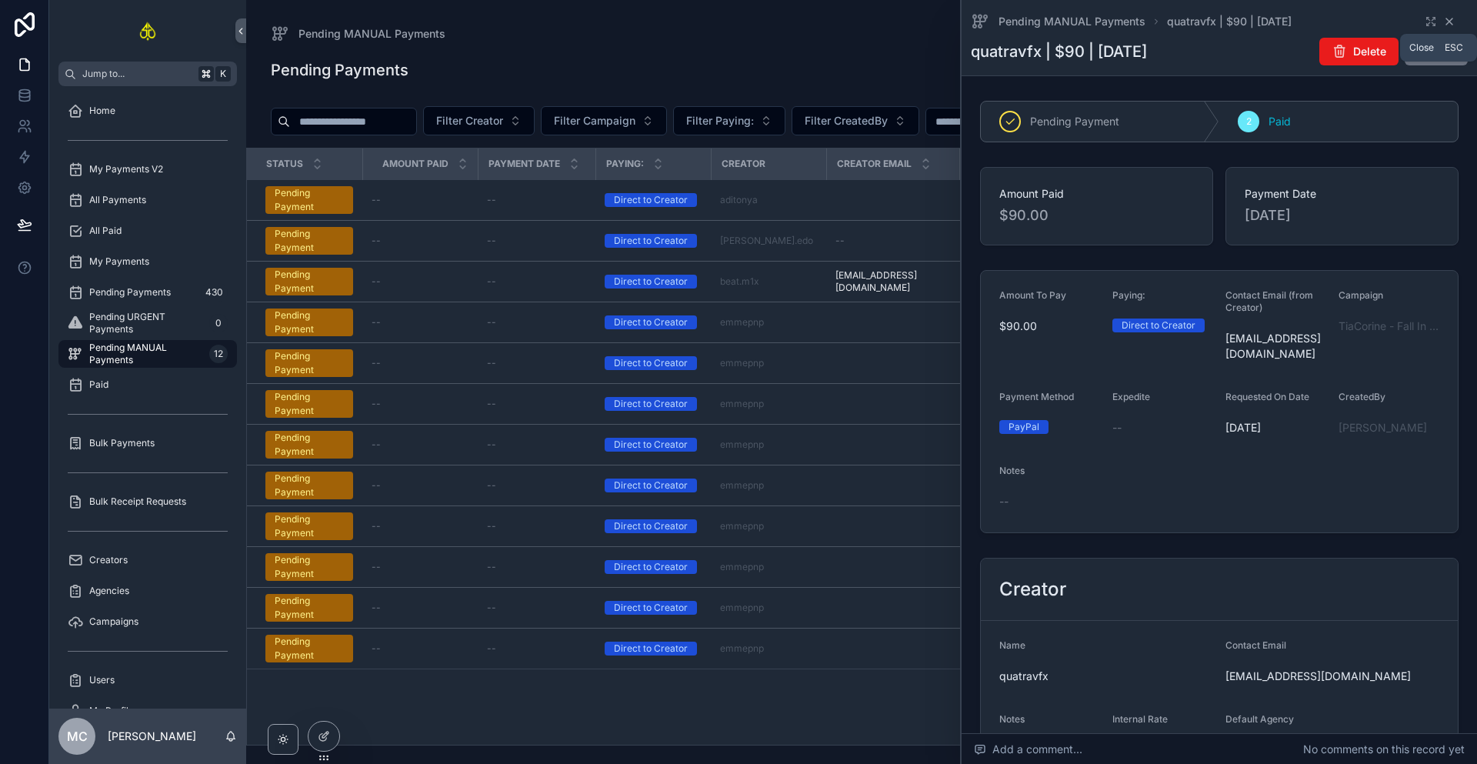
click at [1446, 24] on icon "scrollable content" at bounding box center [1449, 21] width 12 height 12
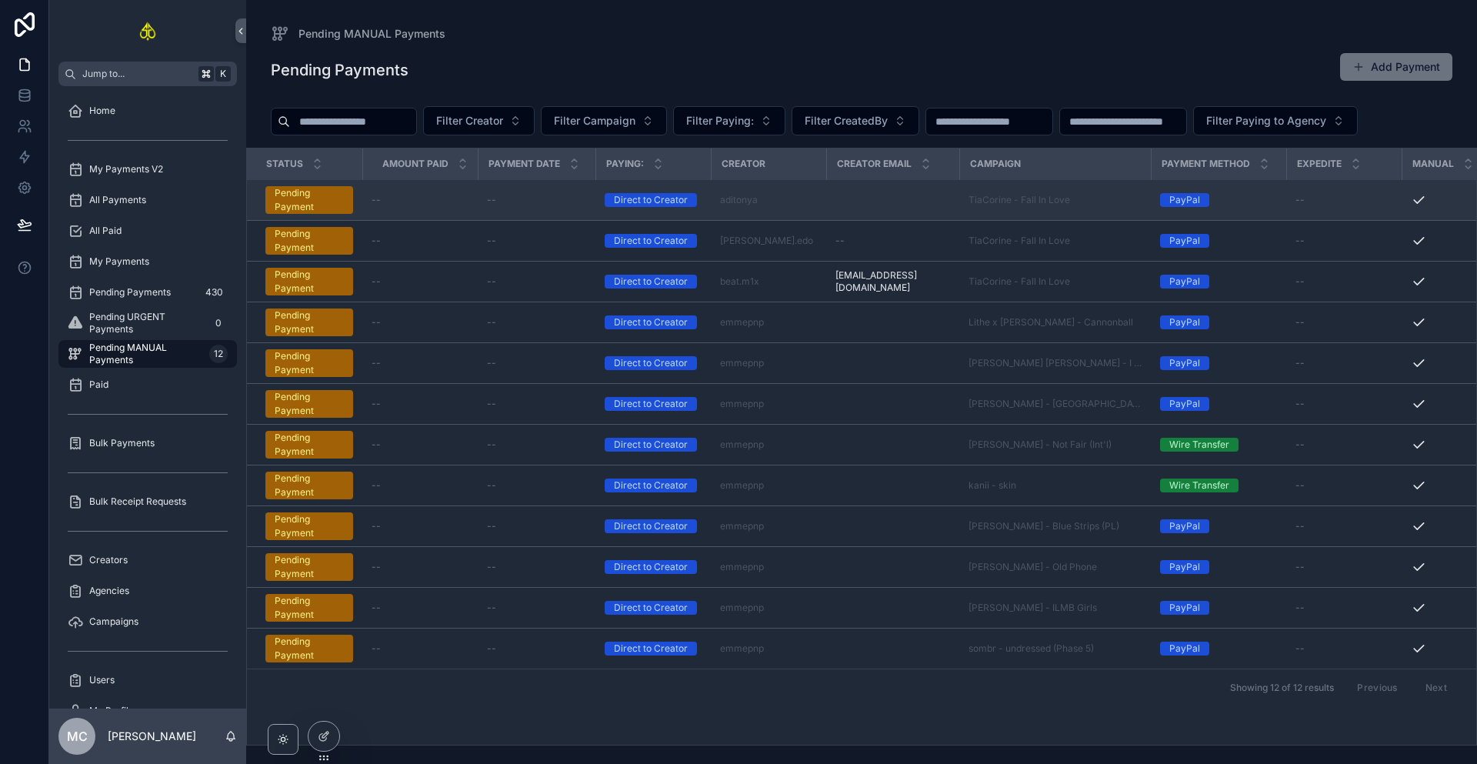
click at [813, 208] on td "aditonya" at bounding box center [768, 200] width 115 height 41
click at [809, 197] on div "aditonya" at bounding box center [768, 200] width 97 height 12
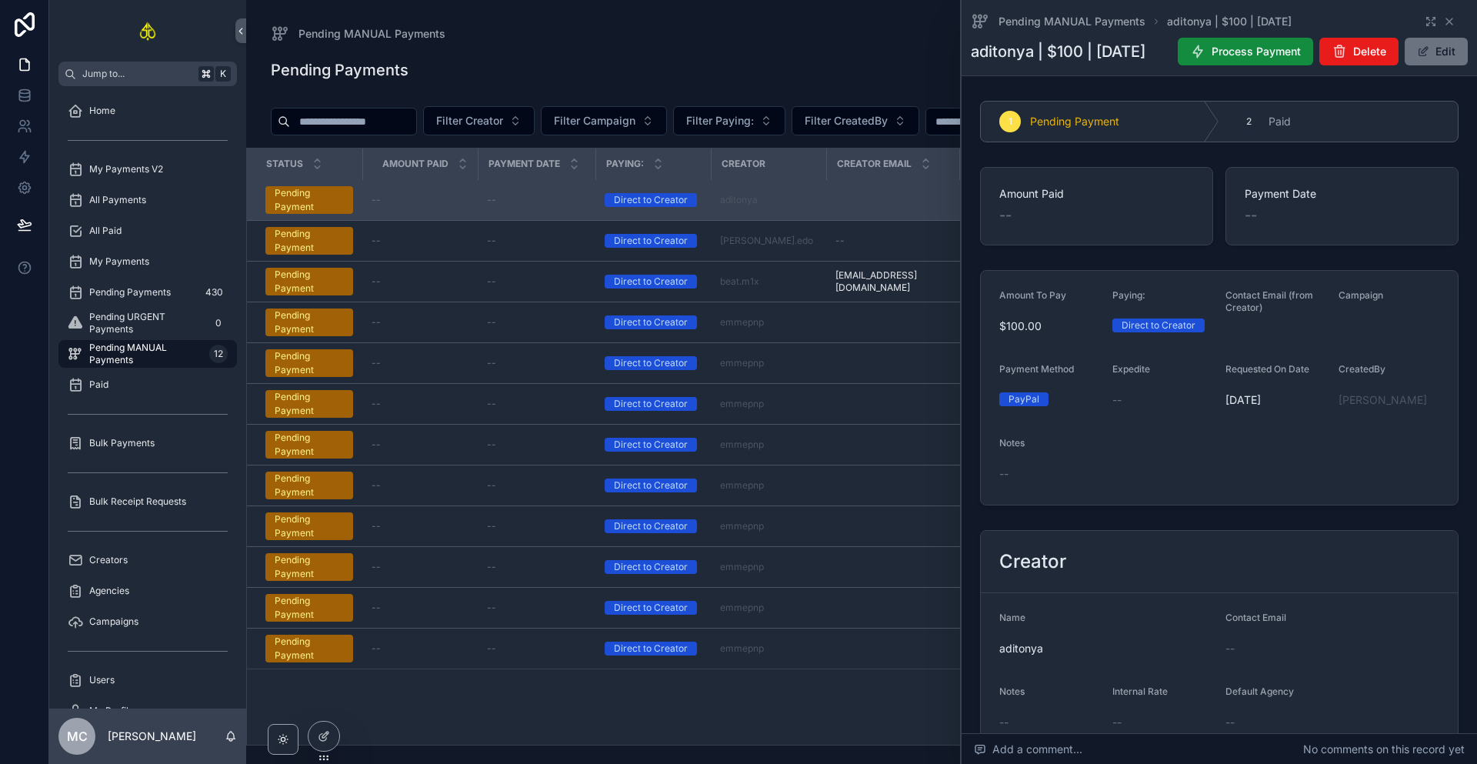
click at [1357, 334] on span "TiaCorine - Fall In Love" at bounding box center [1389, 326] width 101 height 15
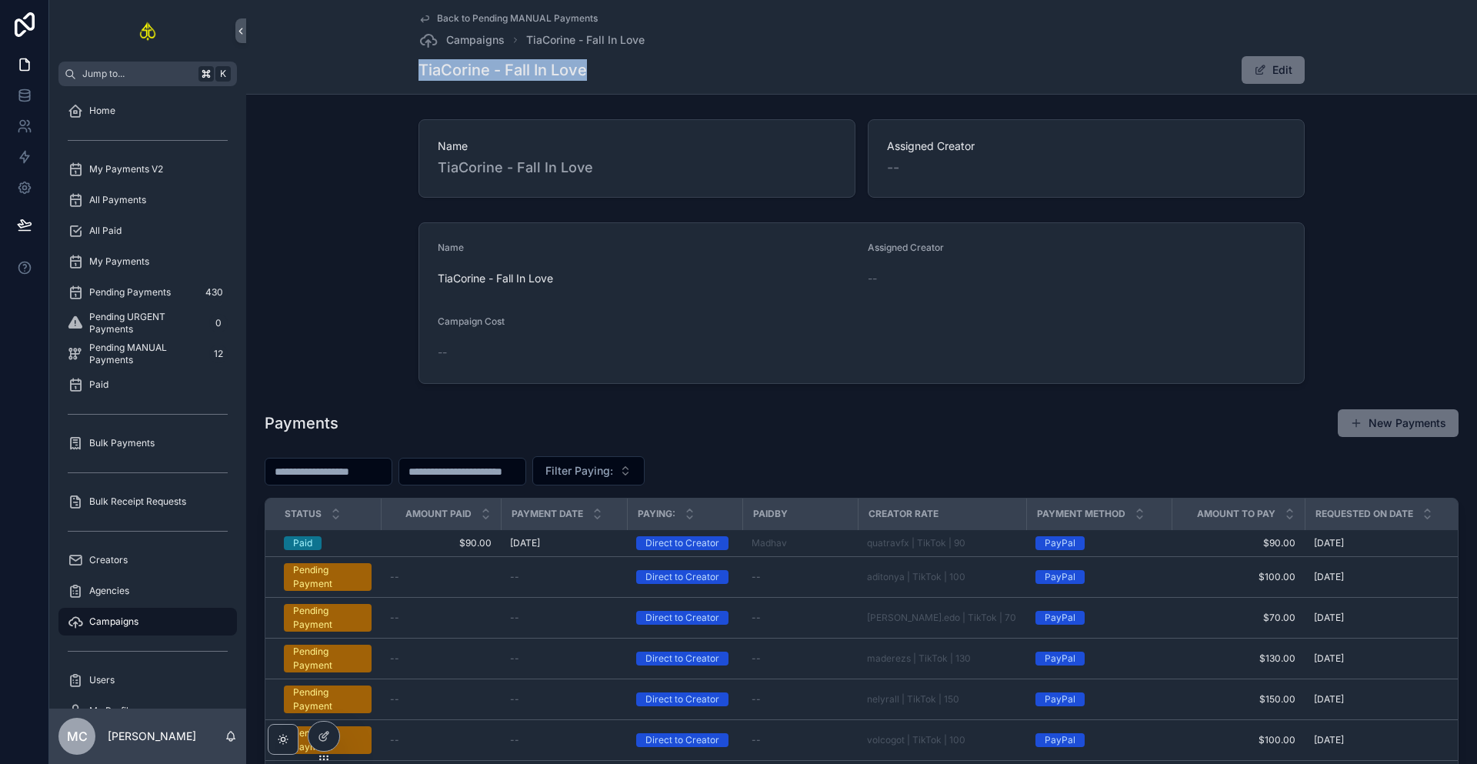
drag, startPoint x: 586, startPoint y: 69, endPoint x: 417, endPoint y: 75, distance: 168.6
click at [419, 75] on div "TiaCorine - Fall In Love Edit" at bounding box center [862, 69] width 886 height 29
copy h1 "TiaCorine - Fall In Love"
click at [753, 83] on div "TiaCorine - Fall In Love Edit" at bounding box center [862, 69] width 886 height 29
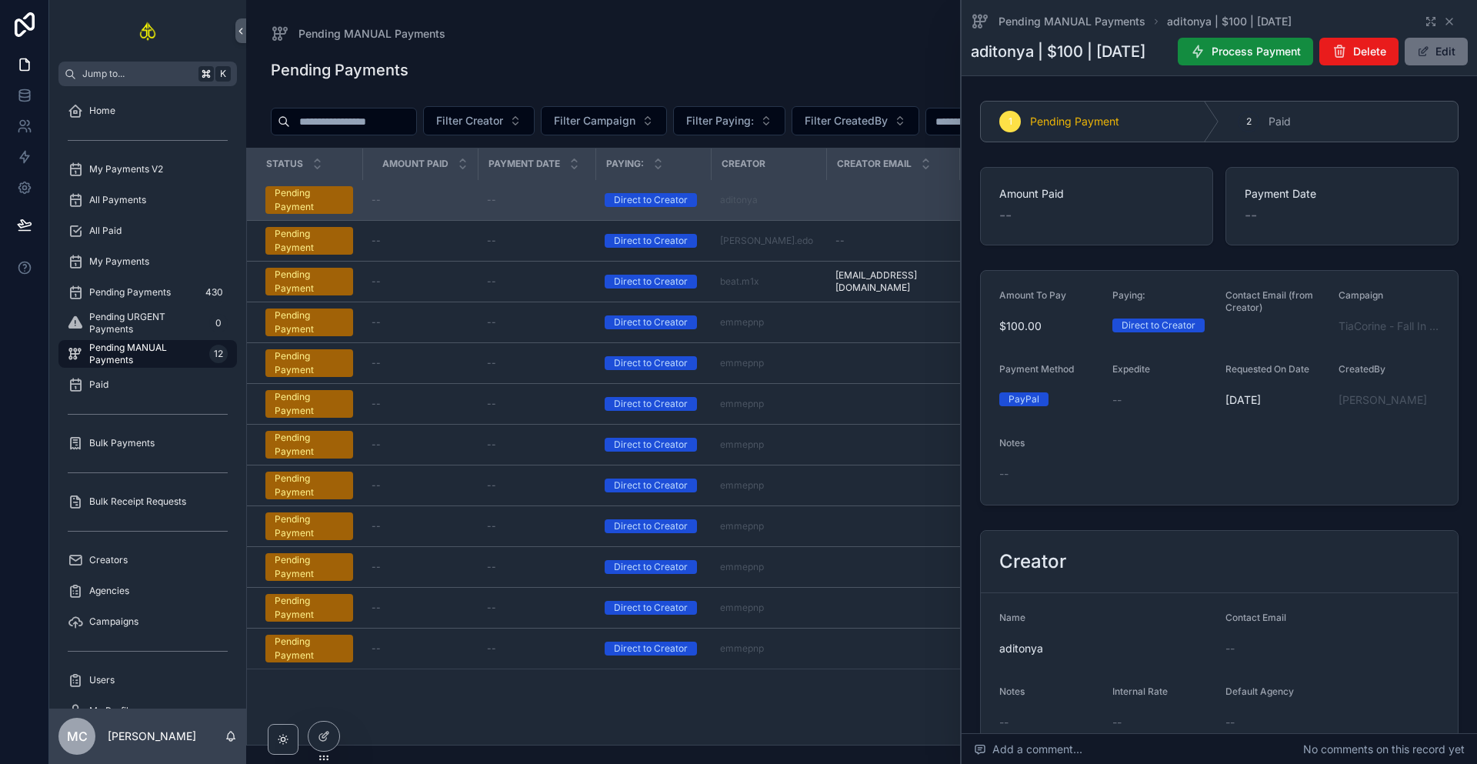
click at [884, 89] on div "Pending Payments Add Payment" at bounding box center [861, 73] width 1231 height 42
click at [1447, 20] on icon "scrollable content" at bounding box center [1450, 21] width 6 height 6
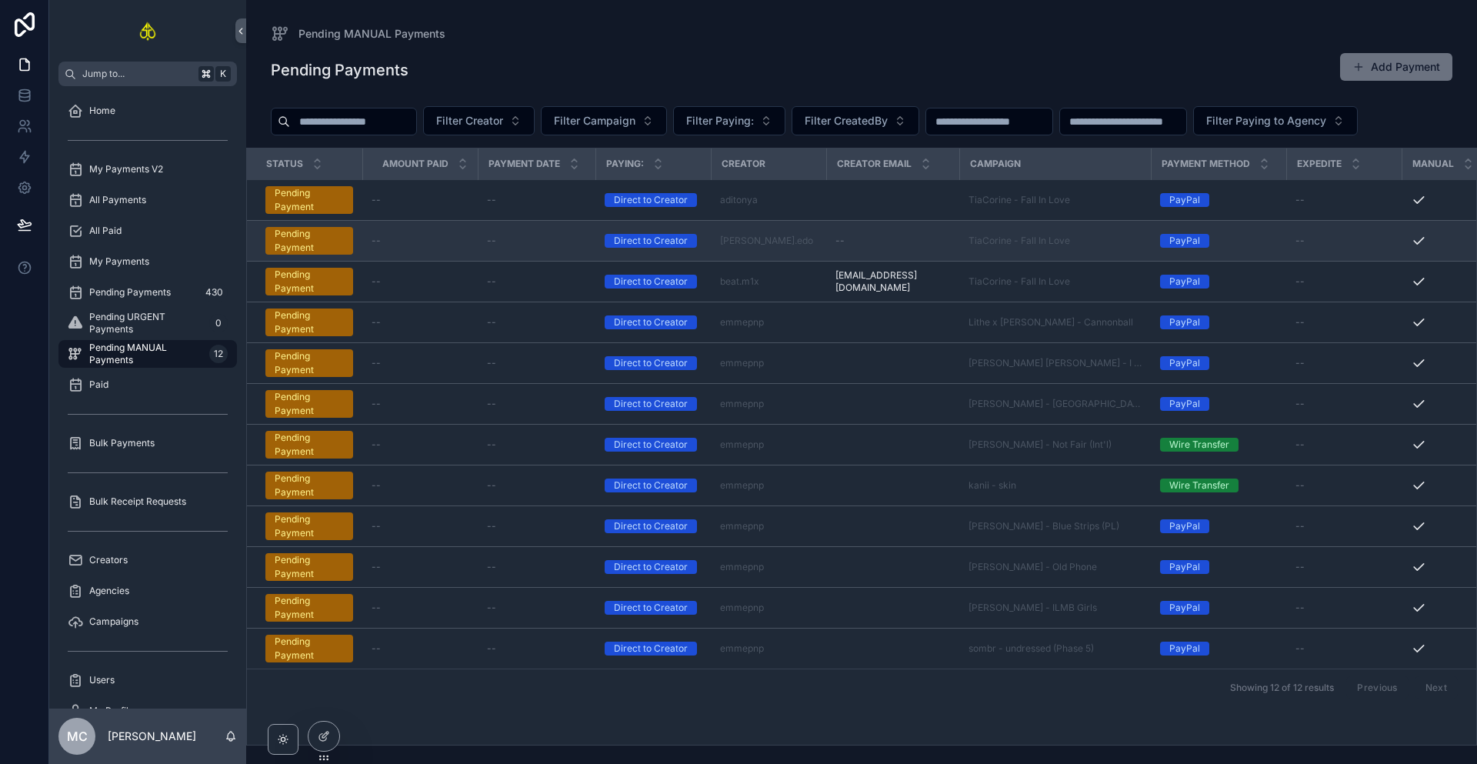
click at [896, 239] on div "--" at bounding box center [893, 241] width 115 height 12
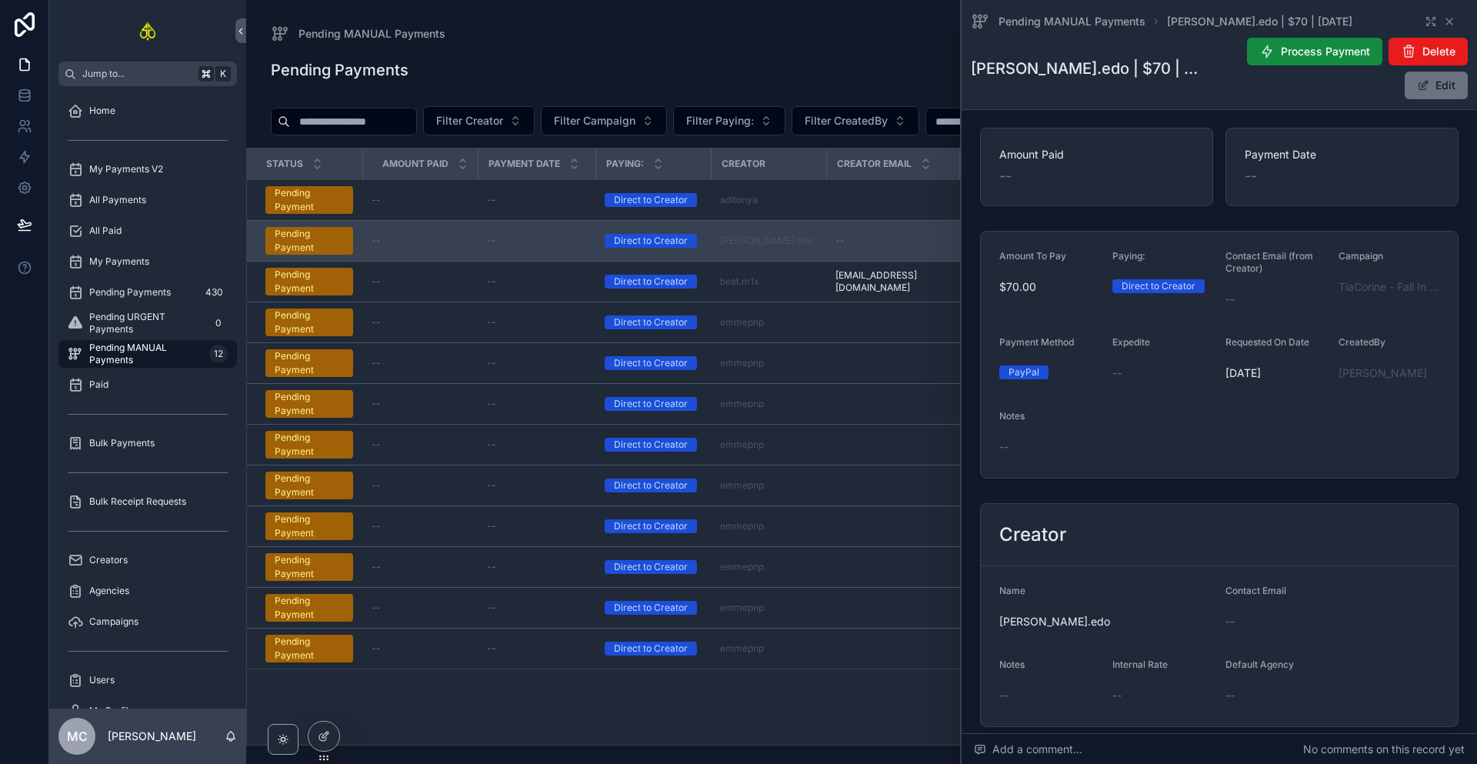
scroll to position [172, 0]
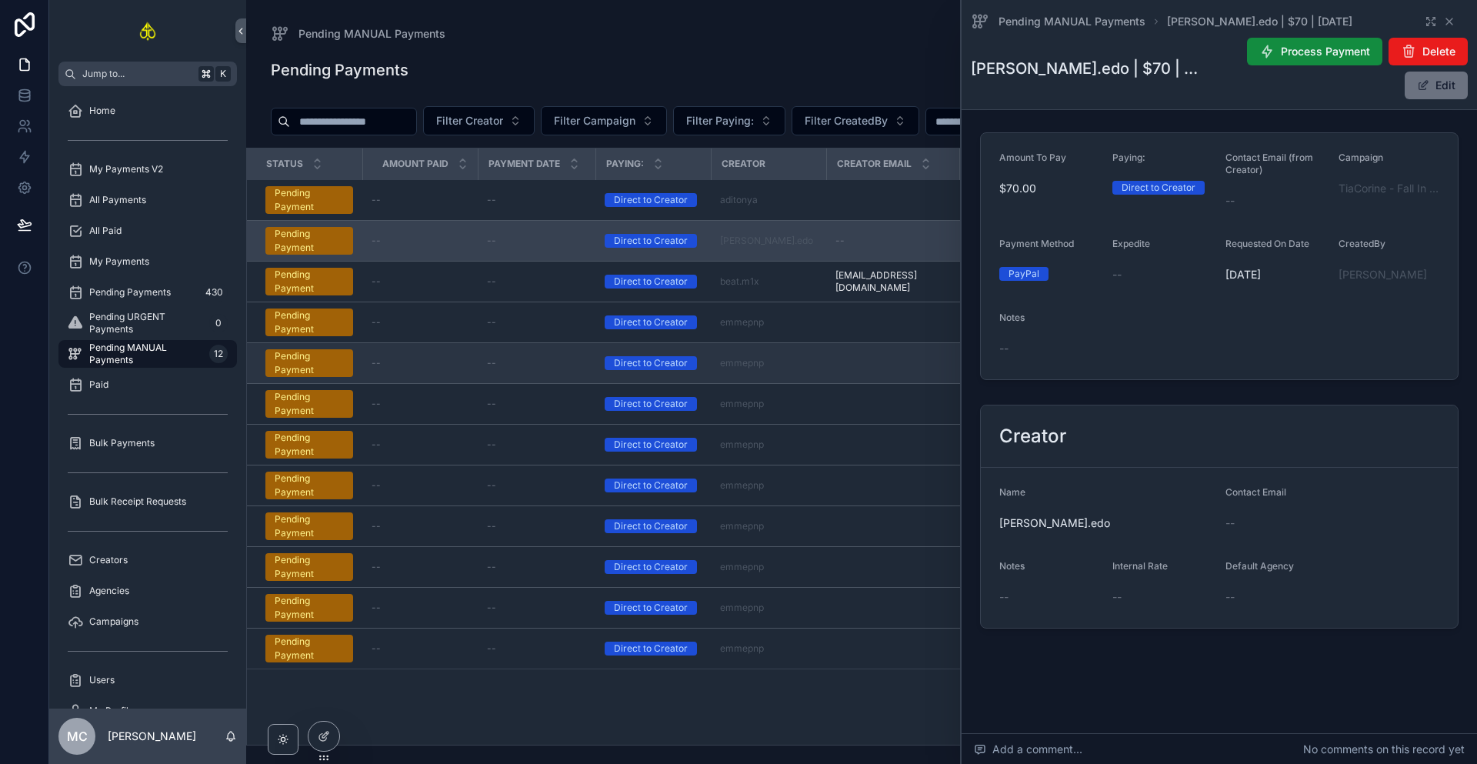
click at [824, 343] on td "emmepnp" at bounding box center [768, 363] width 115 height 41
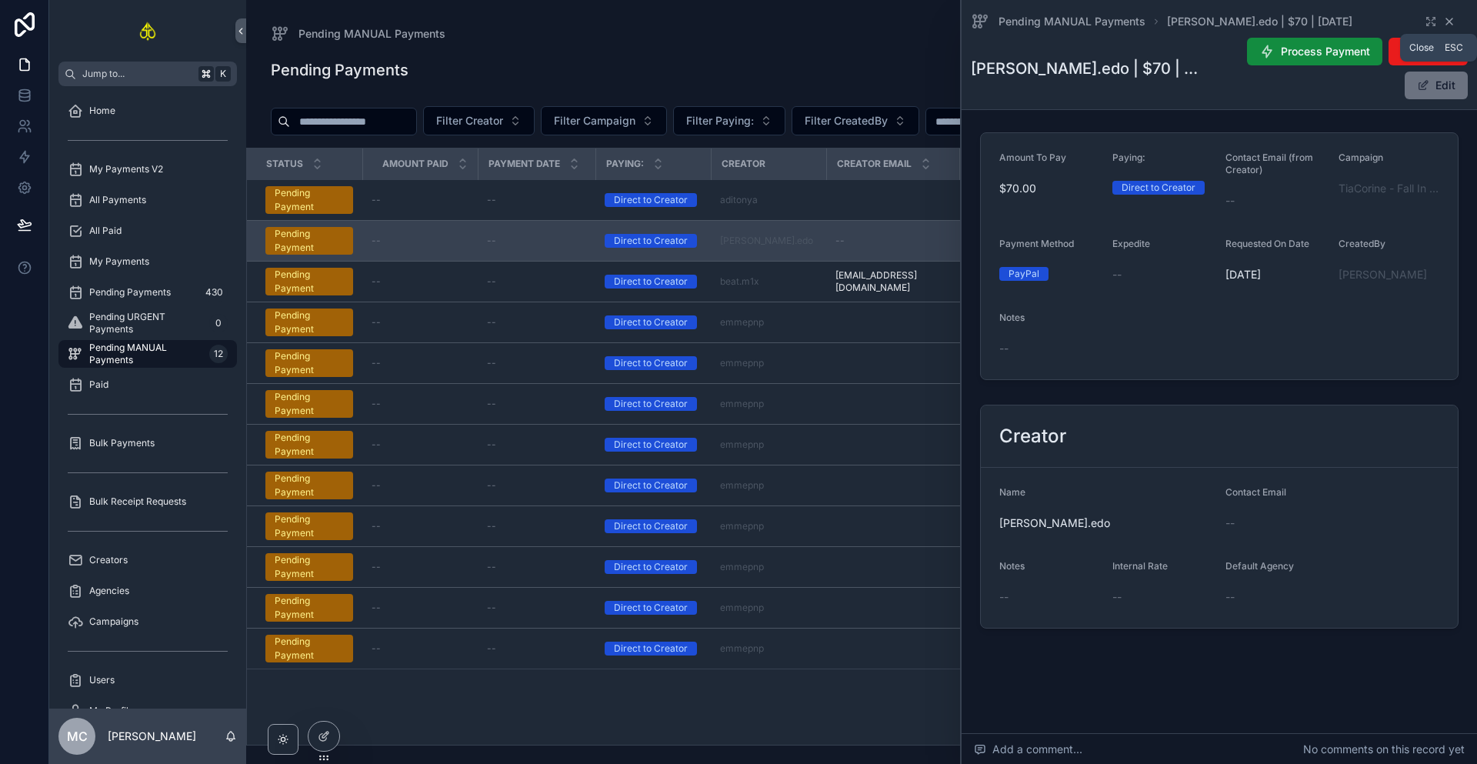
click at [1445, 22] on icon "scrollable content" at bounding box center [1449, 21] width 12 height 12
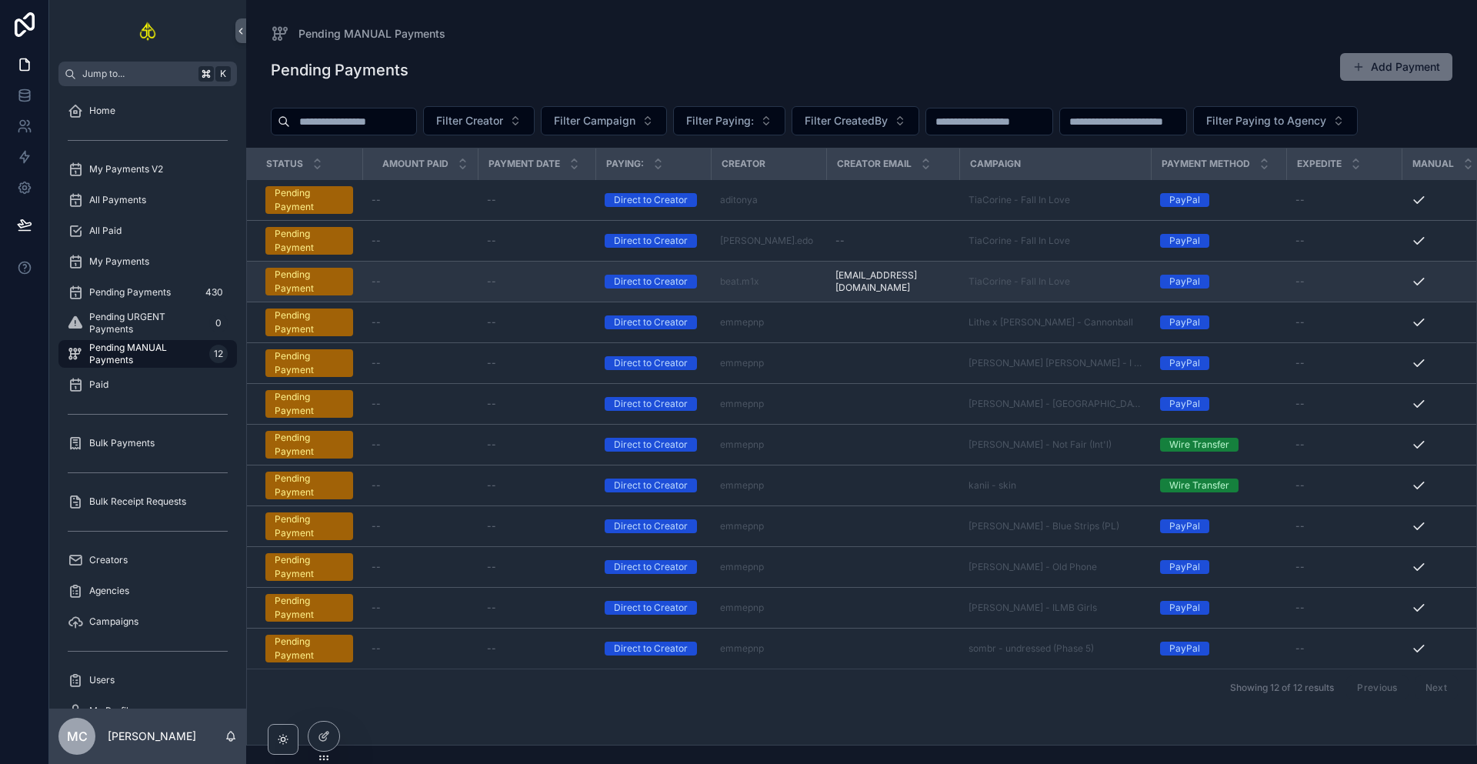
click at [801, 282] on div "beat.m1x" at bounding box center [768, 281] width 97 height 12
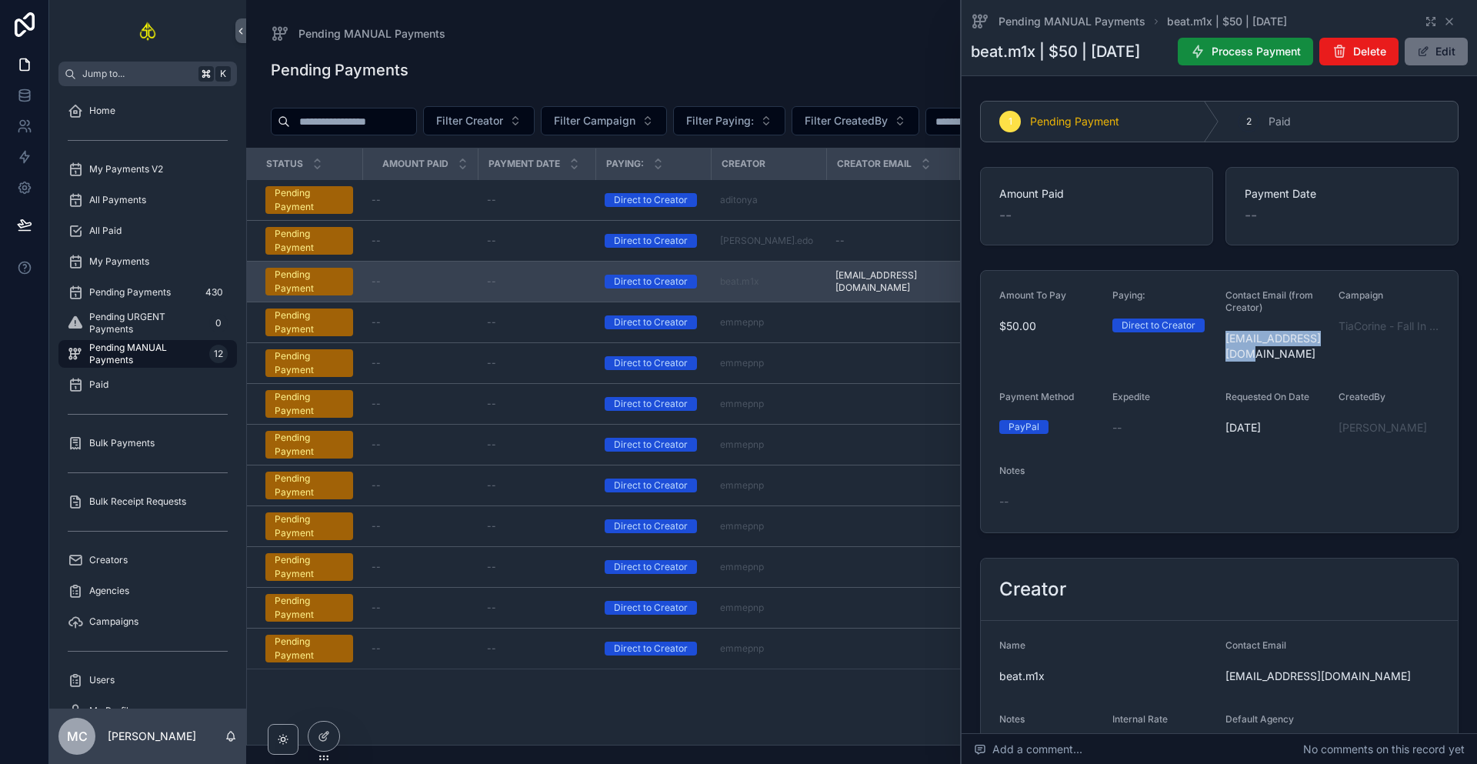
drag, startPoint x: 1247, startPoint y: 389, endPoint x: 1225, endPoint y: 374, distance: 26.7
click at [1226, 362] on span "[EMAIL_ADDRESS][DOMAIN_NAME]" at bounding box center [1276, 346] width 101 height 31
copy span "[EMAIL_ADDRESS][DOMAIN_NAME]"
click at [1376, 334] on span "TiaCorine - Fall In Love" at bounding box center [1389, 326] width 101 height 15
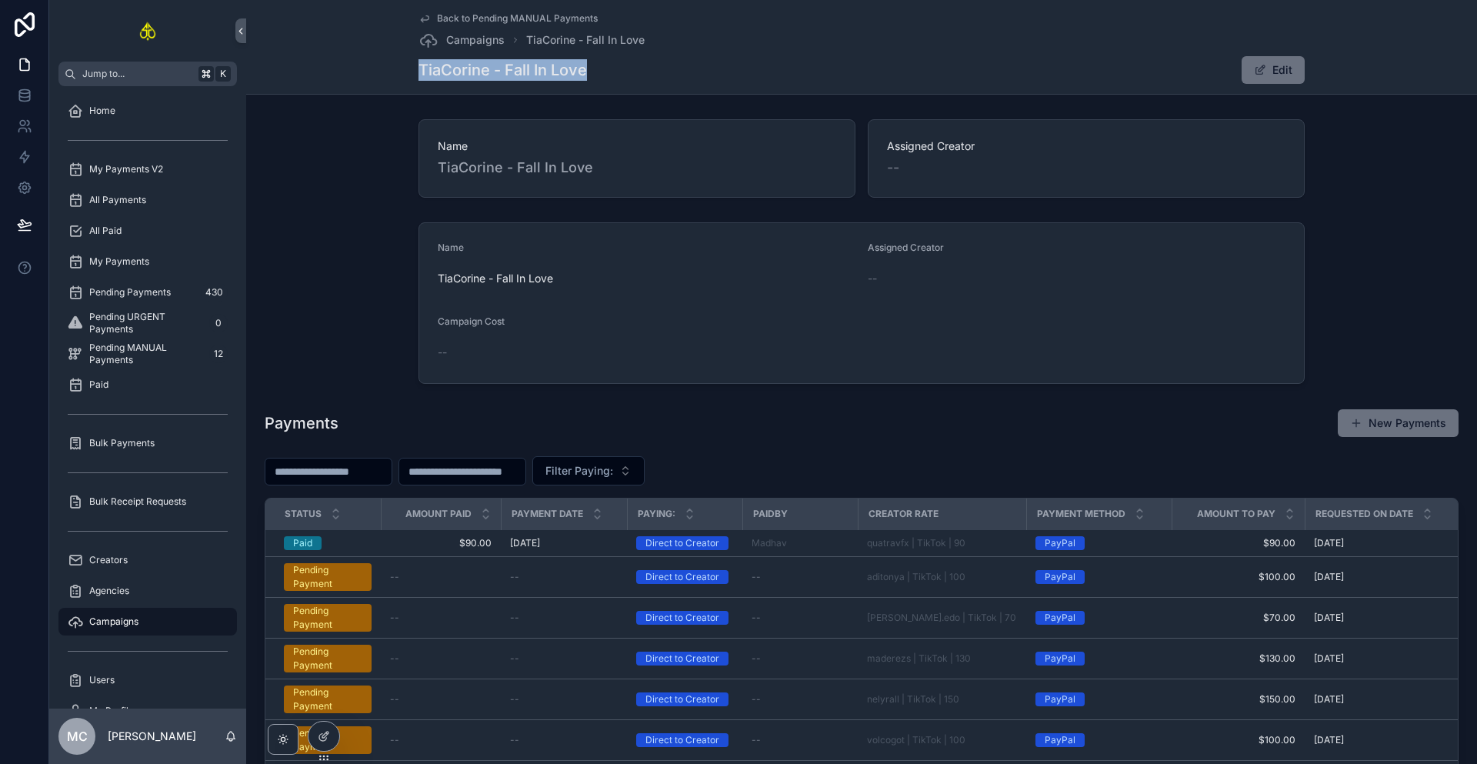
drag, startPoint x: 586, startPoint y: 72, endPoint x: 417, endPoint y: 67, distance: 168.6
click at [419, 67] on div "TiaCorine - Fall In Love Edit" at bounding box center [862, 69] width 886 height 29
copy h1 "TiaCorine - Fall In Love"
drag, startPoint x: 913, startPoint y: 56, endPoint x: 906, endPoint y: 57, distance: 7.7
click at [913, 56] on div "TiaCorine - Fall In Love Edit" at bounding box center [862, 69] width 886 height 29
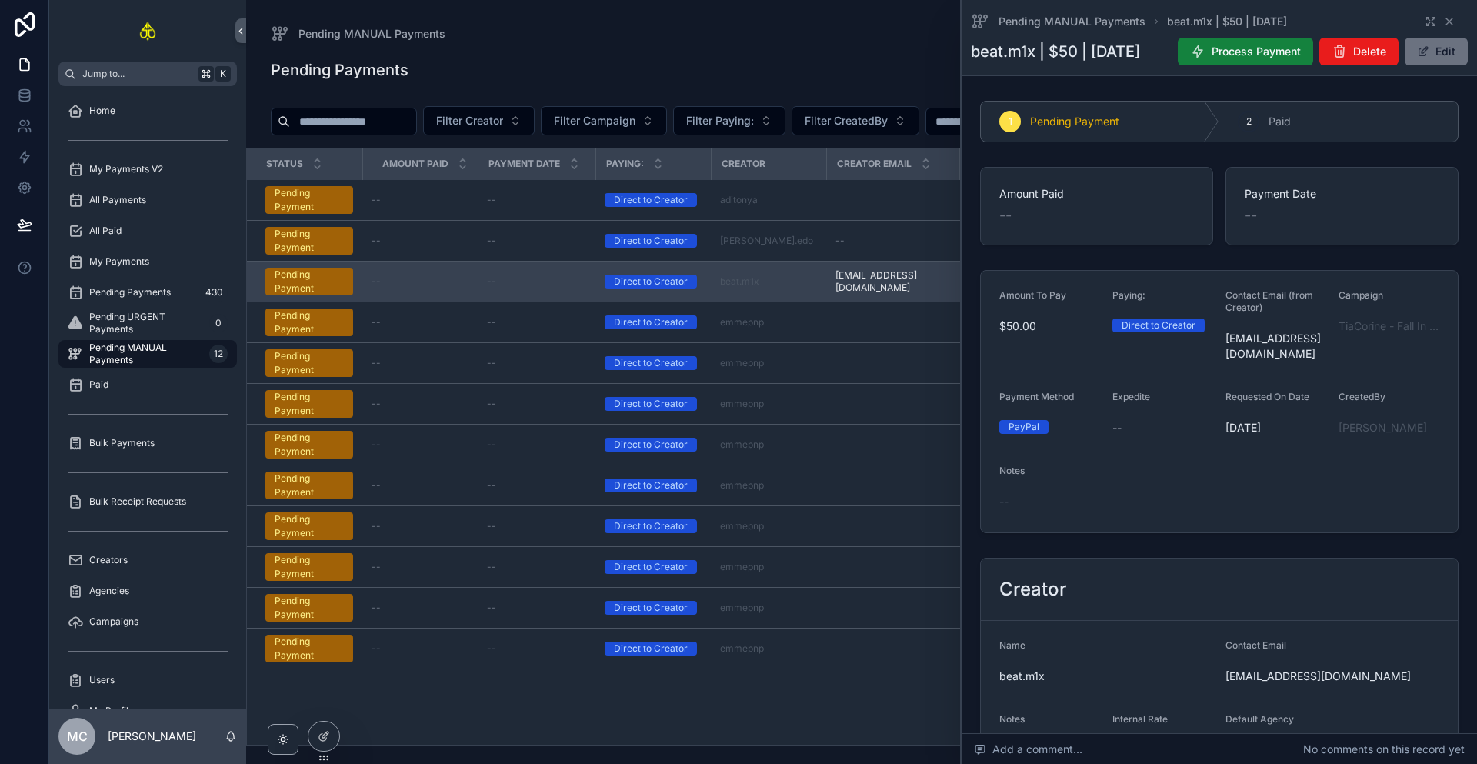
click at [1206, 51] on icon "scrollable content" at bounding box center [1197, 51] width 15 height 15
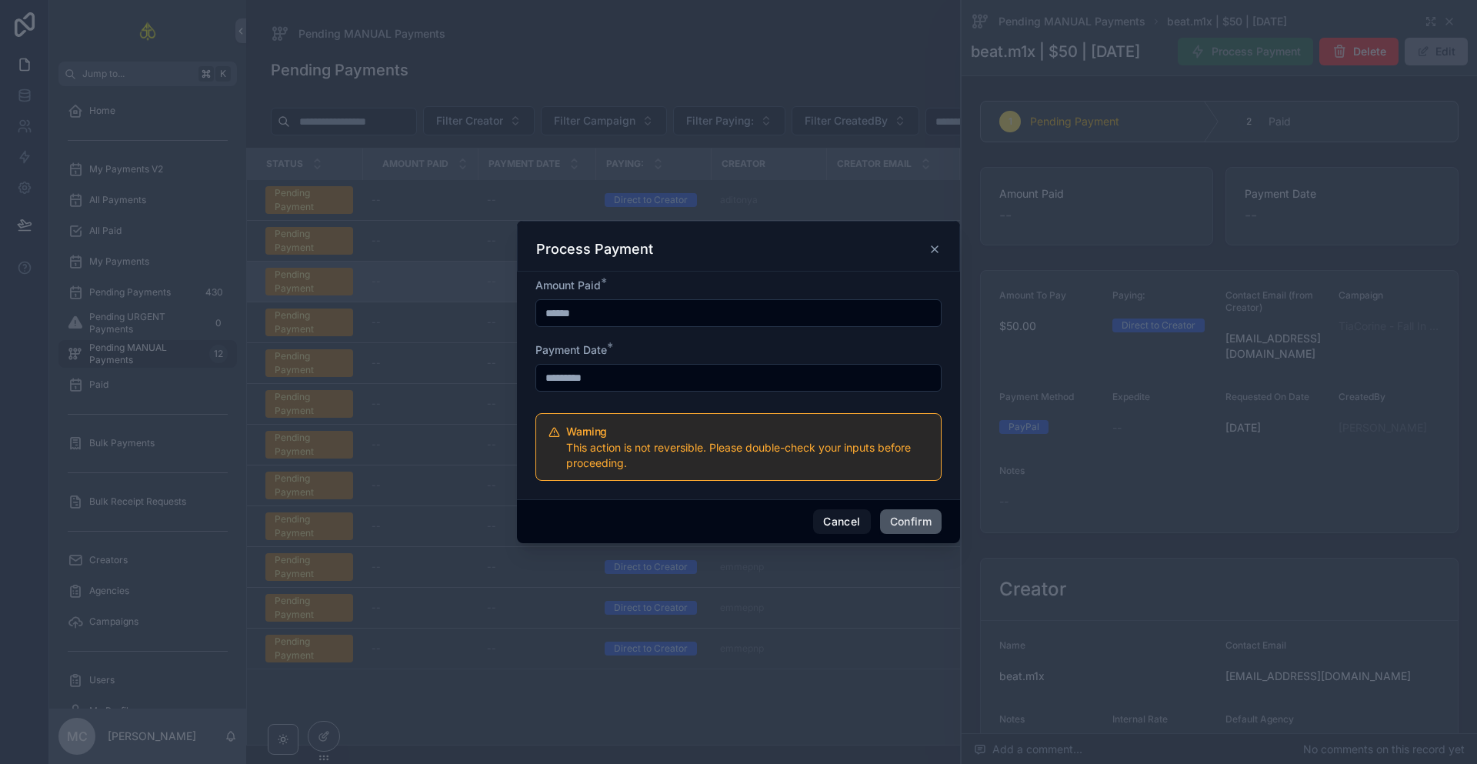
click at [909, 511] on button "Confirm" at bounding box center [911, 521] width 62 height 25
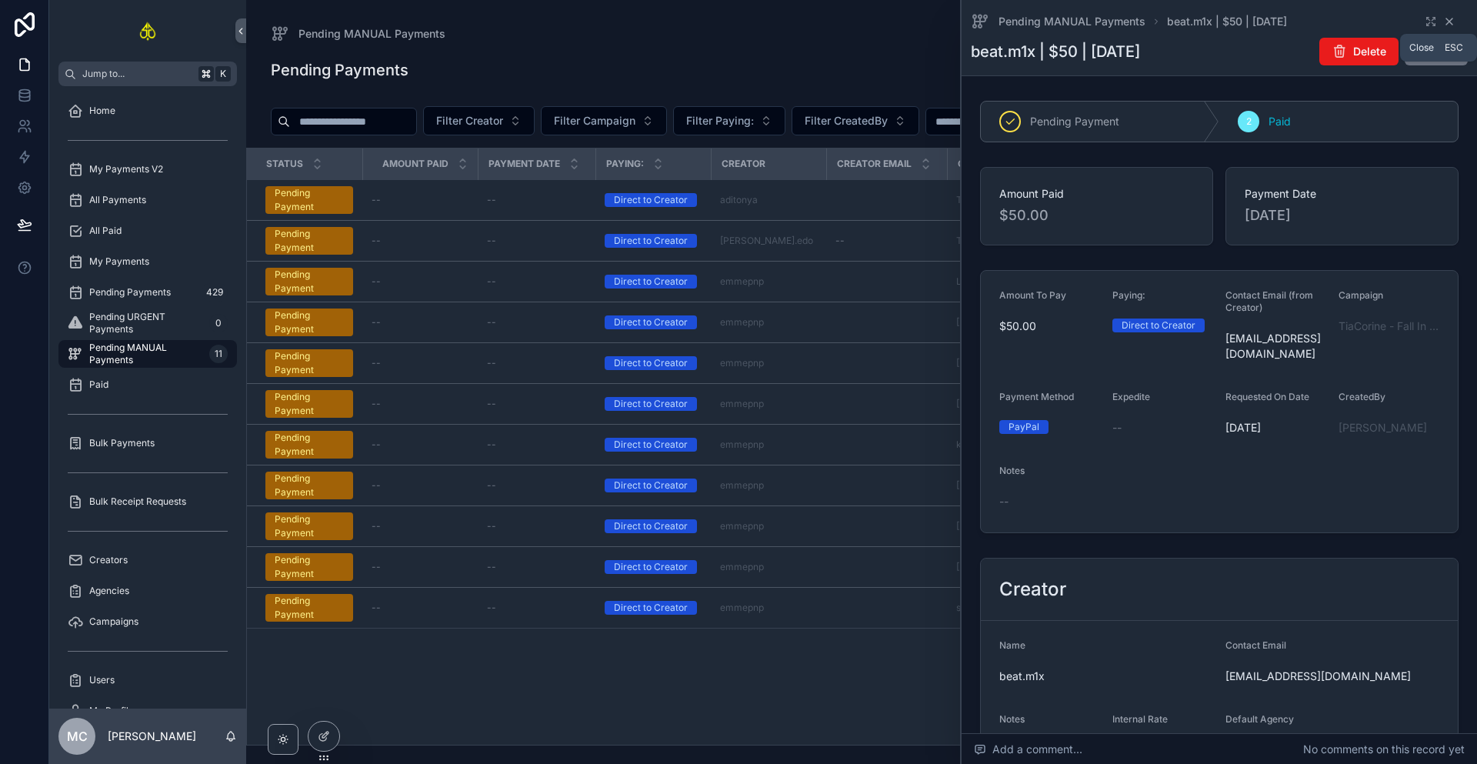
click at [1443, 19] on icon "scrollable content" at bounding box center [1449, 21] width 12 height 12
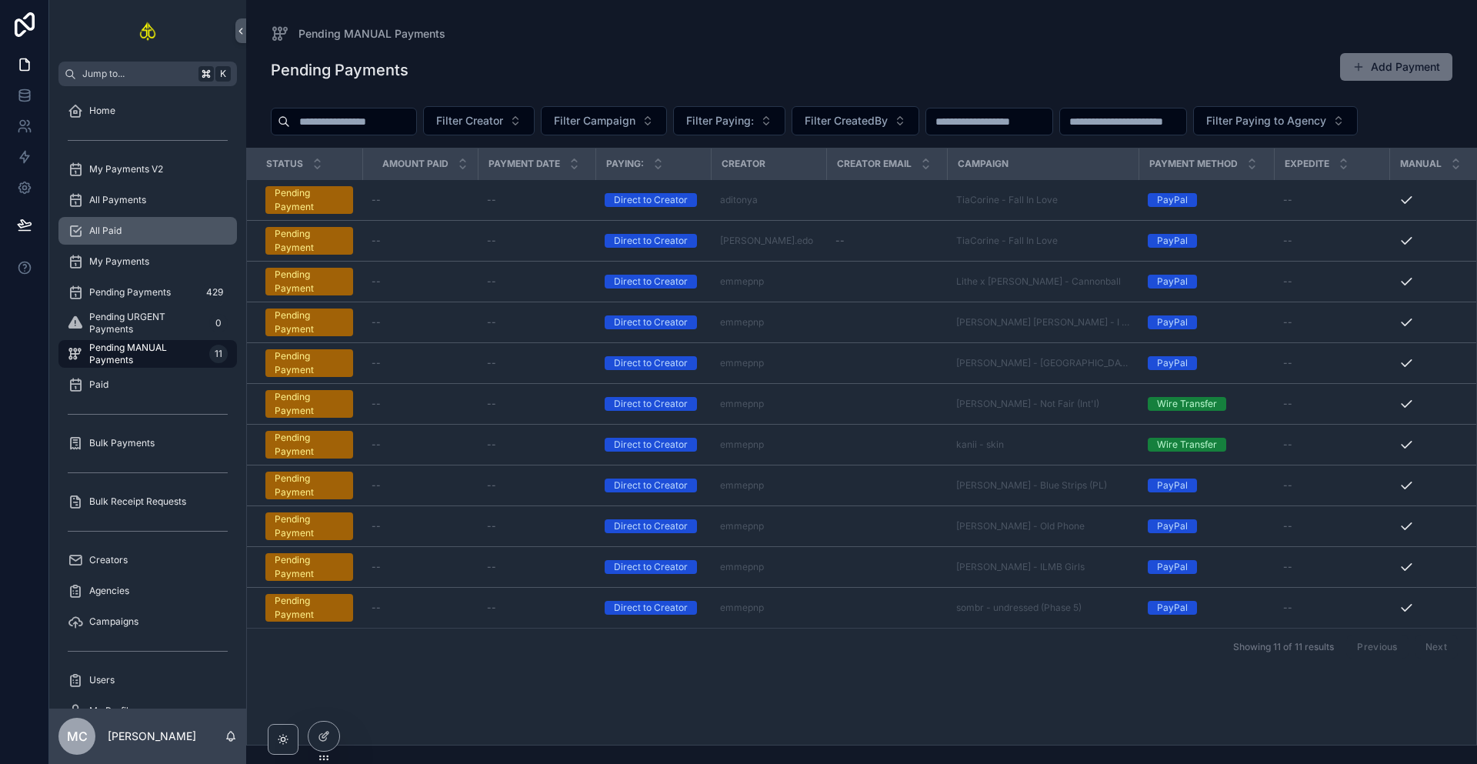
click at [136, 235] on div "All Paid" at bounding box center [148, 231] width 160 height 25
